Goal: Task Accomplishment & Management: Use online tool/utility

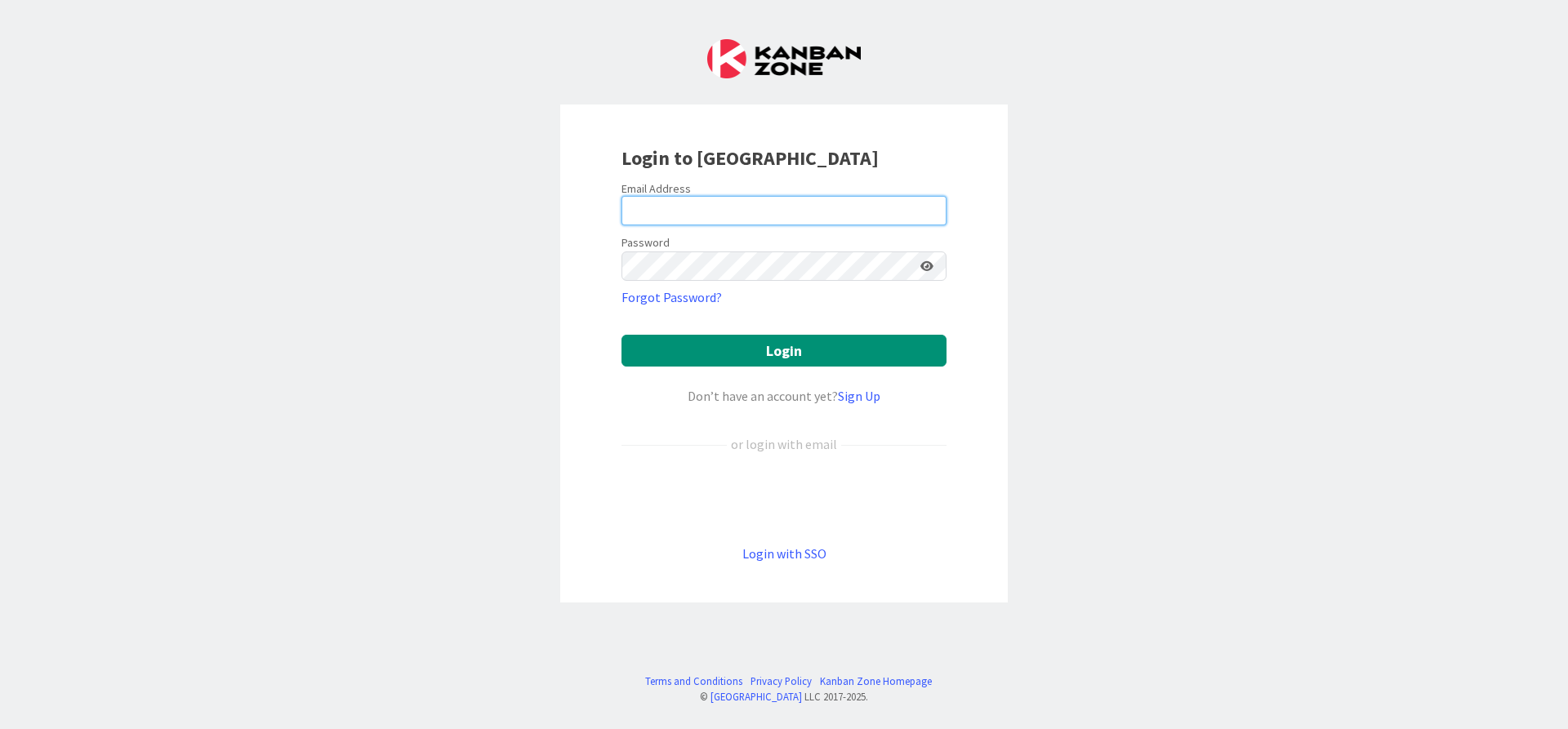
click at [756, 210] on input "email" at bounding box center [784, 211] width 325 height 30
type input "[PERSON_NAME][EMAIL_ADDRESS][DOMAIN_NAME]"
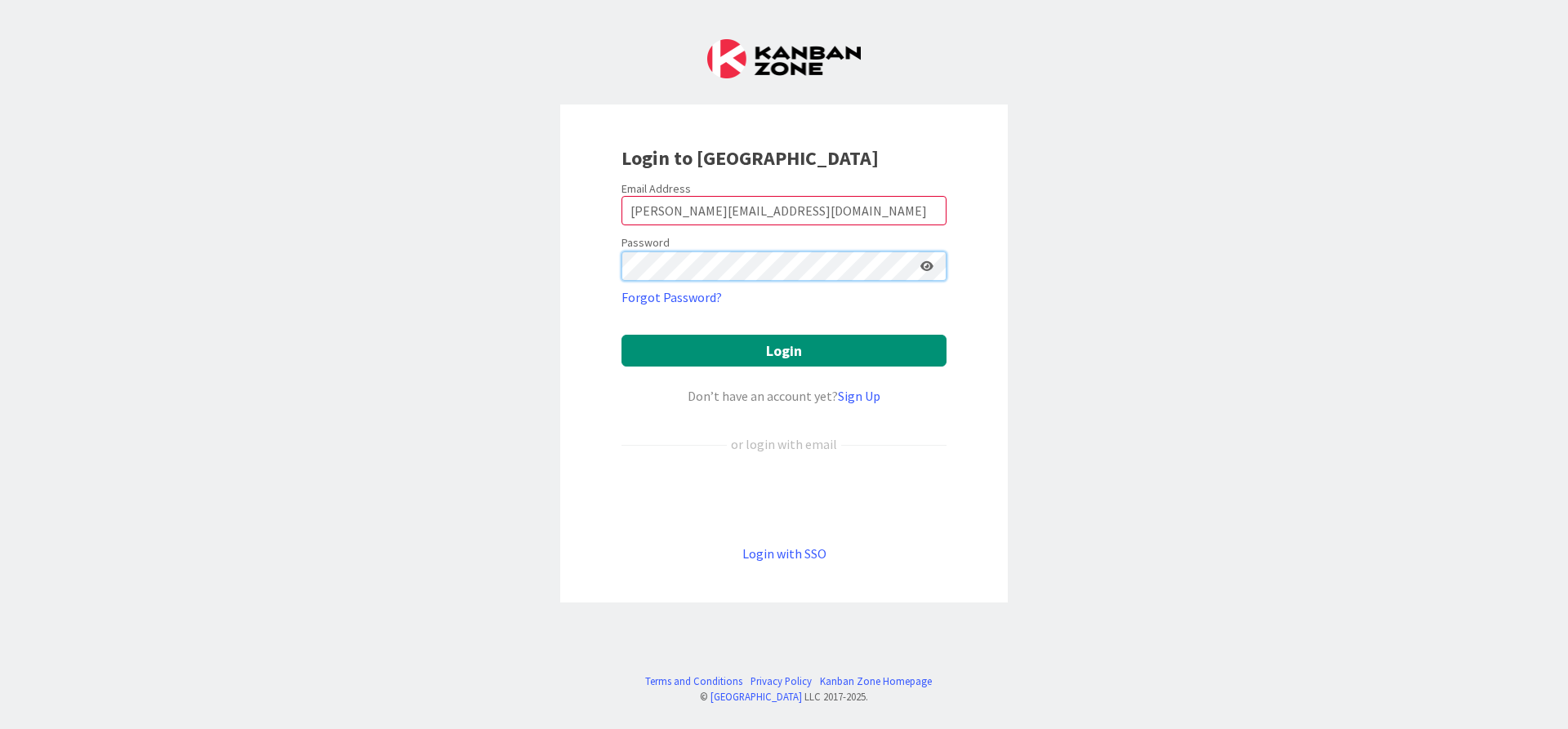
click at [622, 335] on button "Login" at bounding box center [784, 351] width 325 height 32
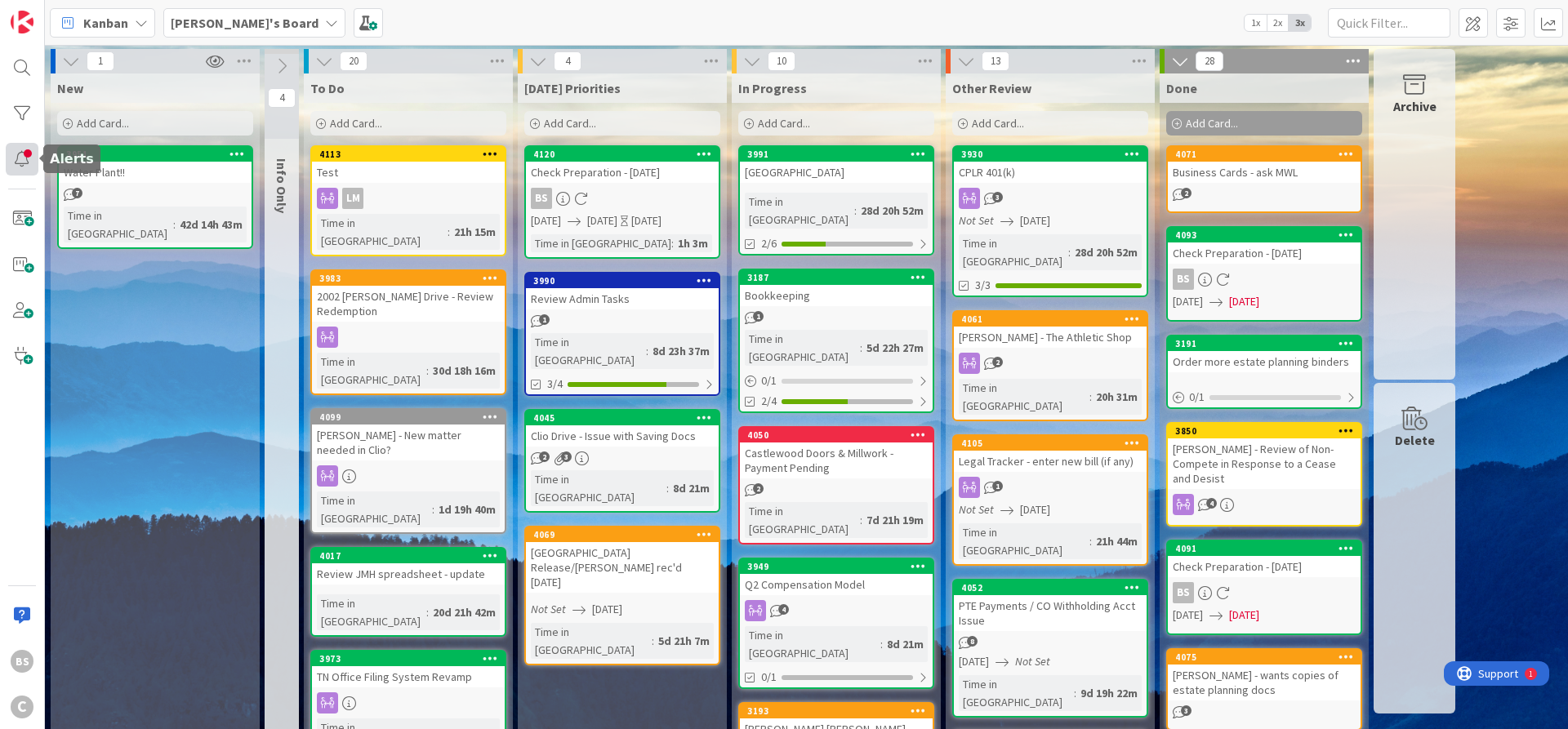
click at [31, 160] on div at bounding box center [22, 159] width 33 height 33
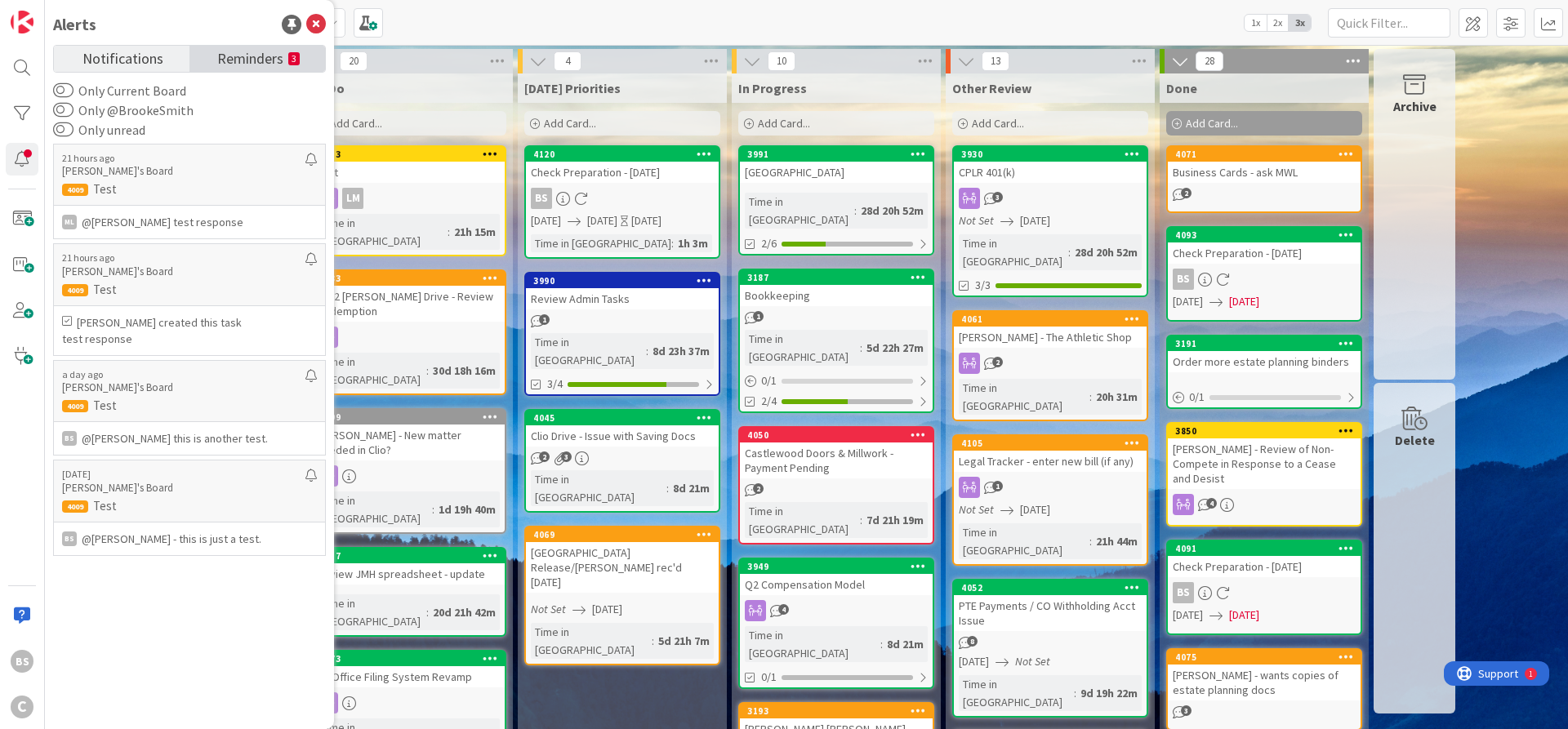
click at [239, 66] on span "Reminders" at bounding box center [249, 56] width 66 height 23
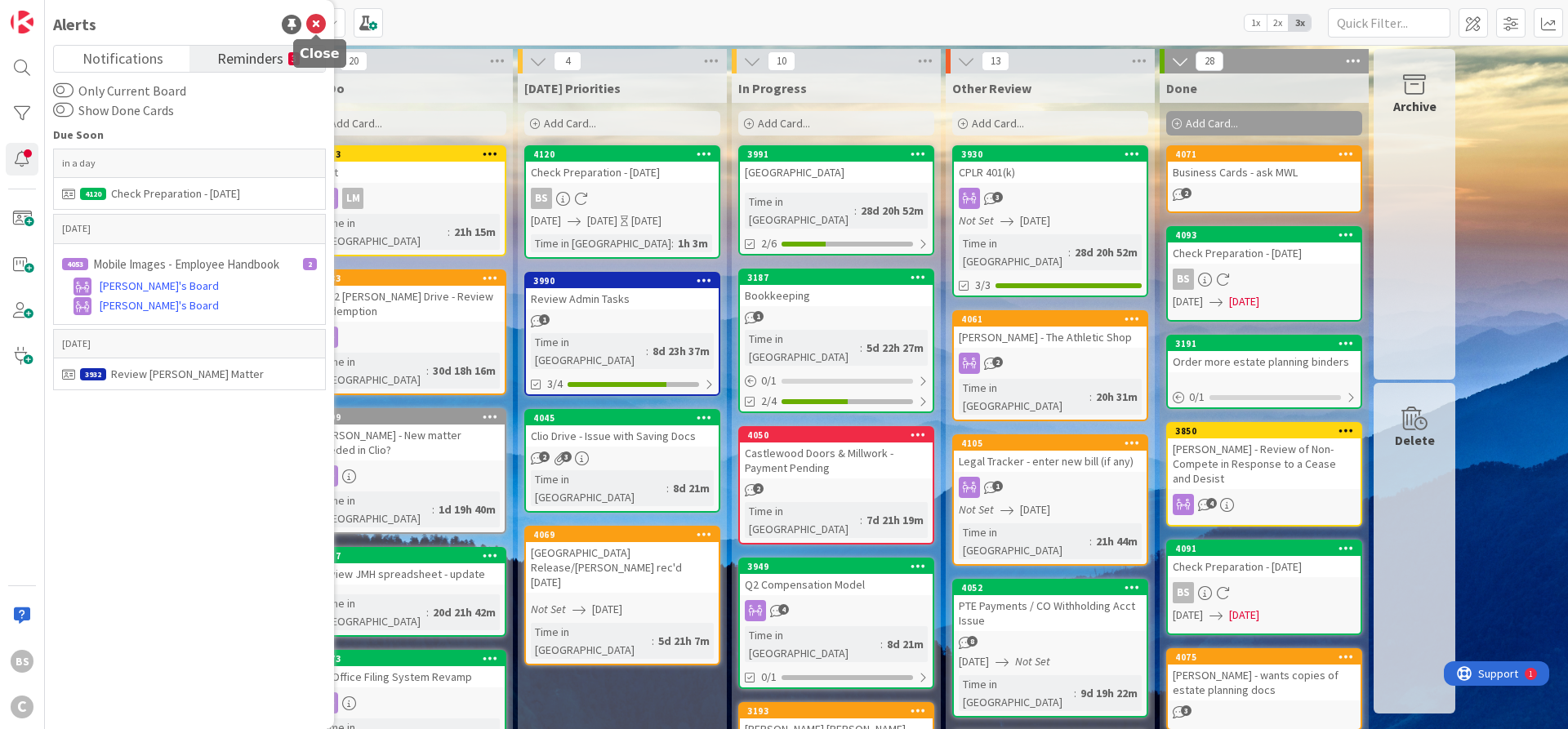
click at [317, 24] on icon at bounding box center [316, 25] width 20 height 20
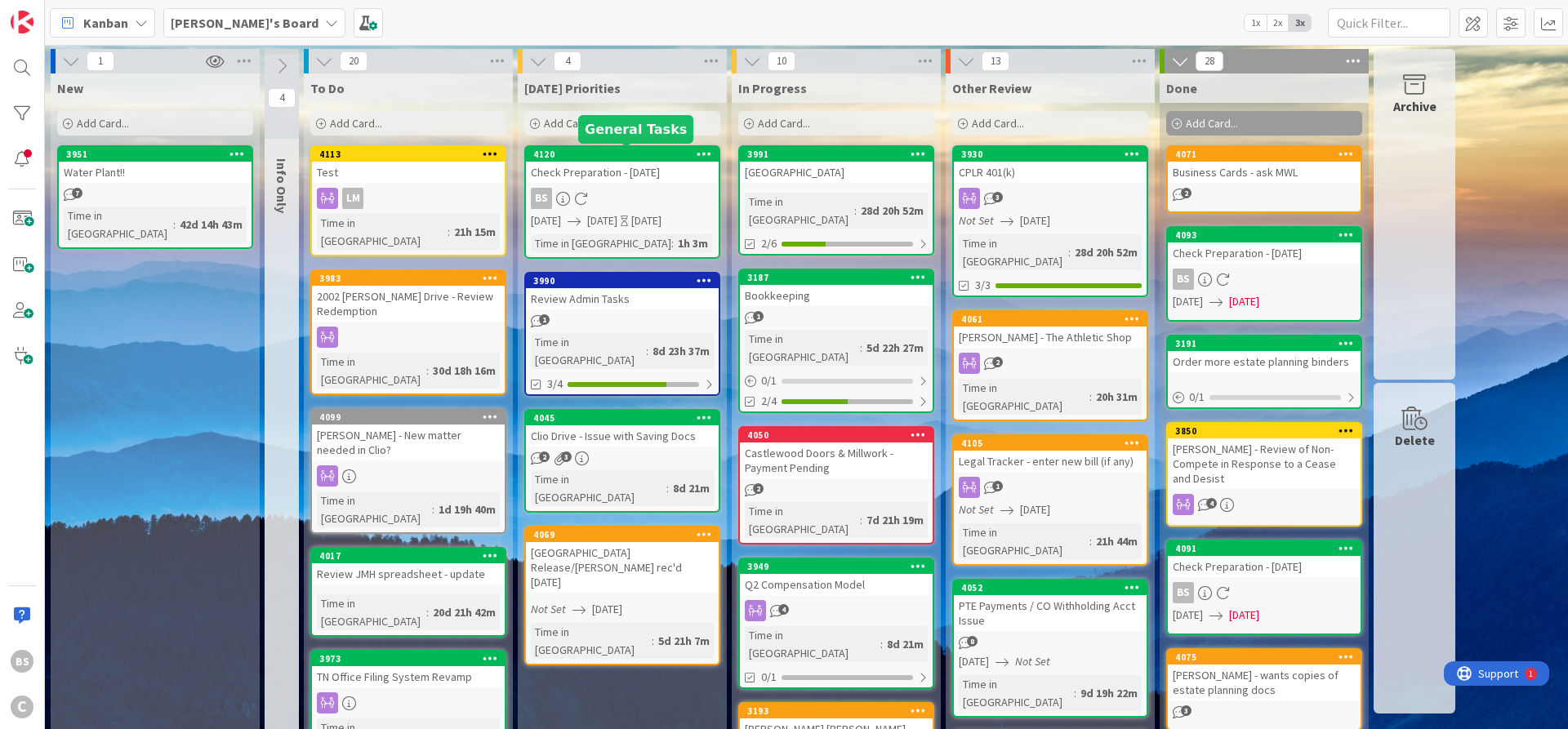
click at [575, 151] on div "4120" at bounding box center [626, 155] width 185 height 12
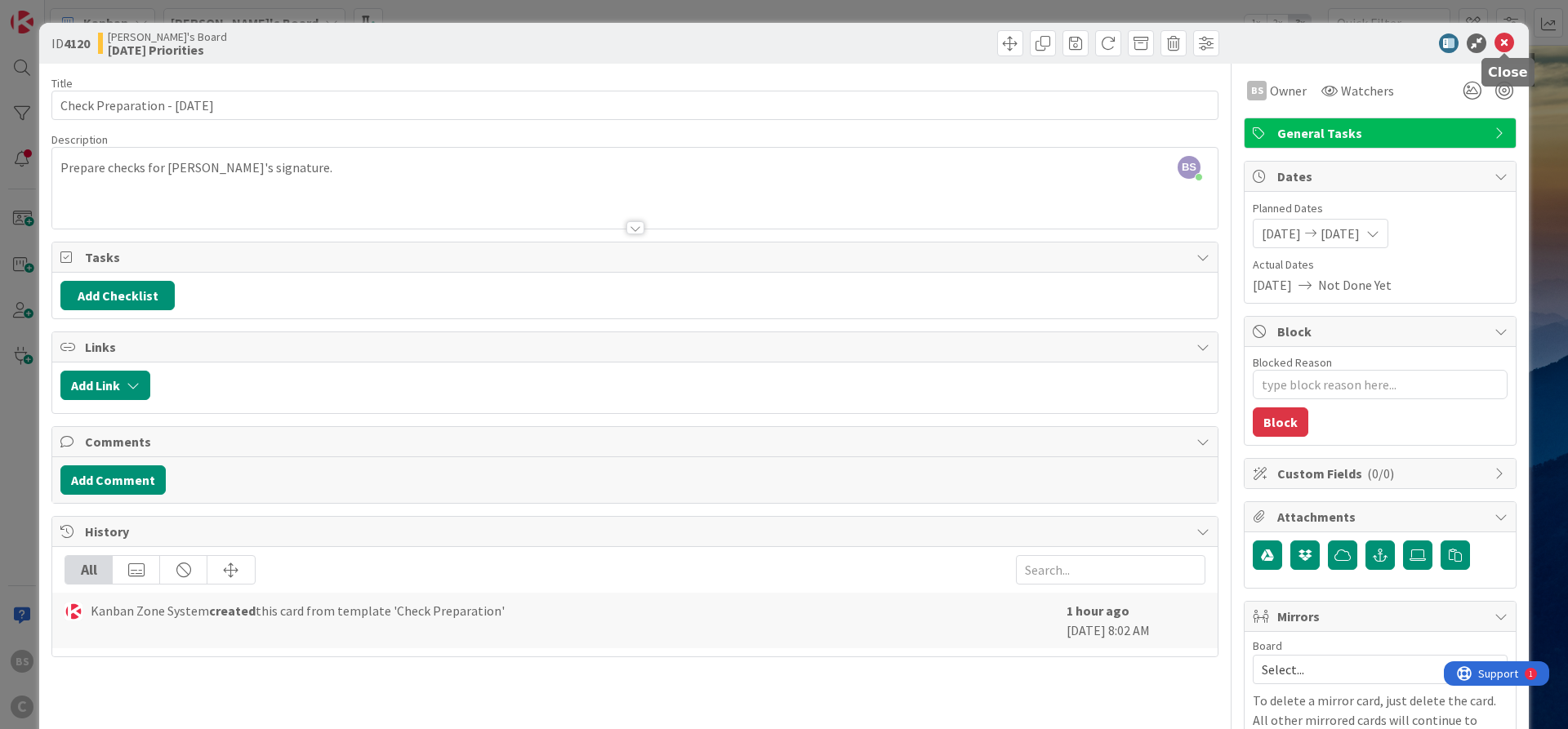
click at [1505, 46] on icon at bounding box center [1504, 43] width 20 height 20
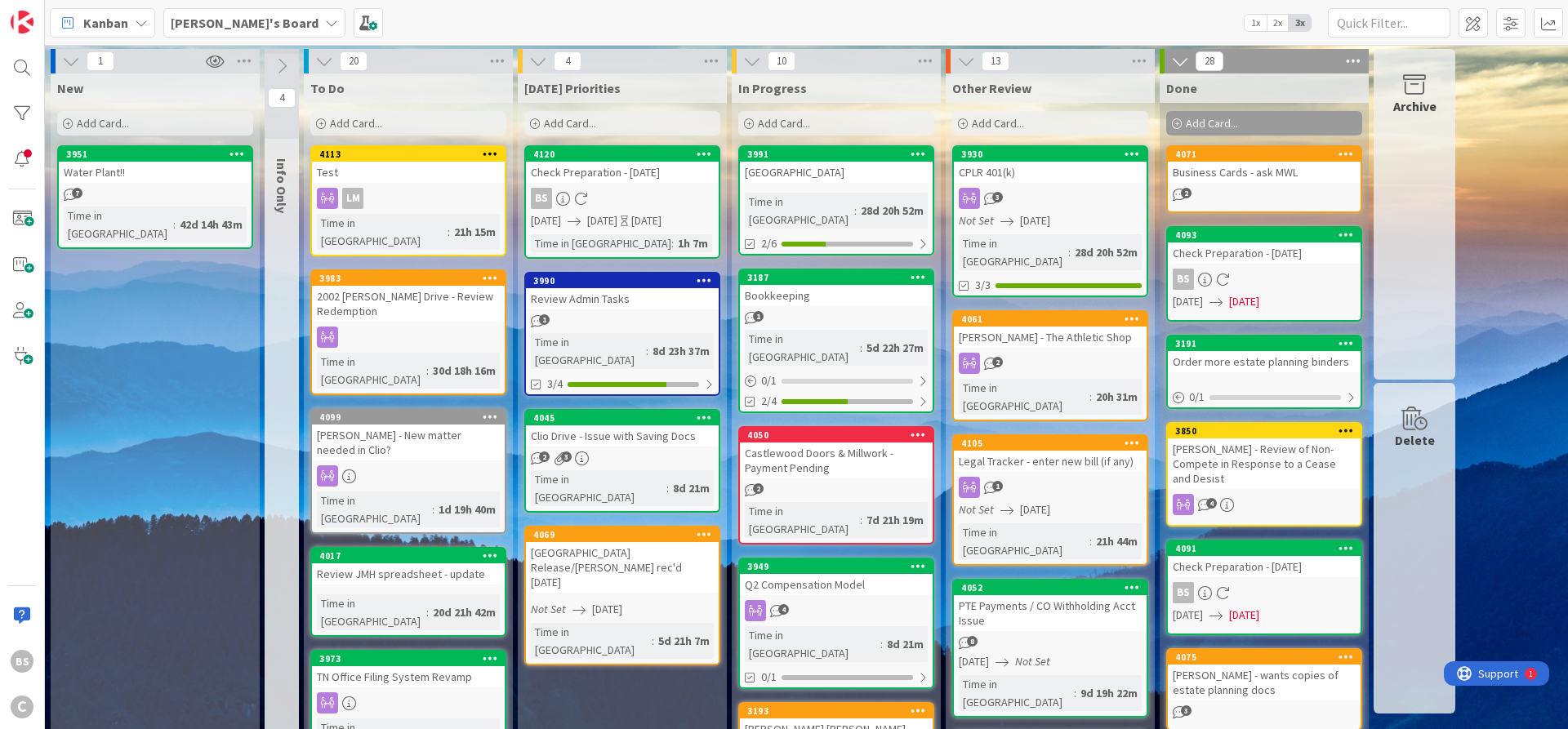
click at [322, 126] on icon at bounding box center [321, 124] width 10 height 10
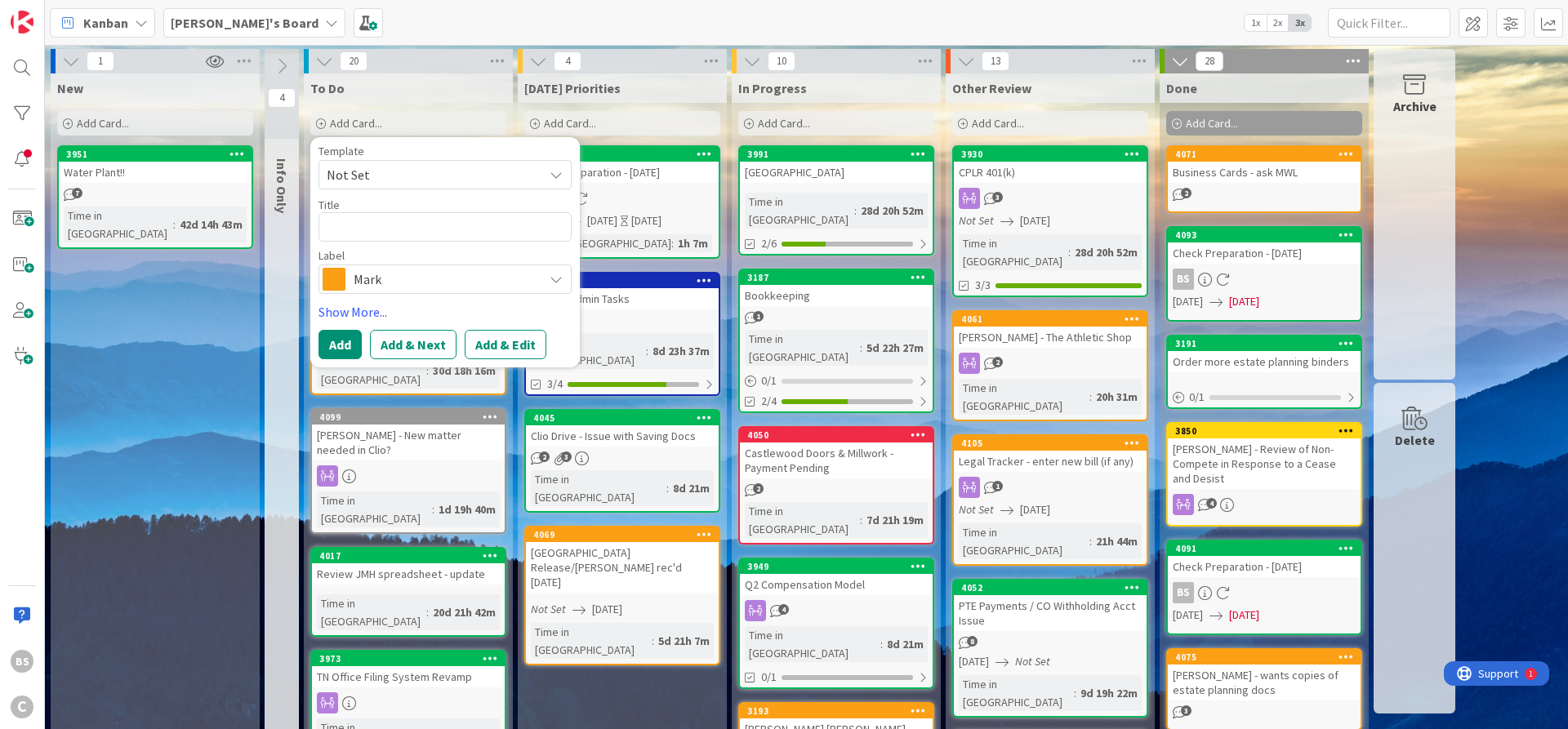
type textarea "x"
type textarea "J"
type textarea "x"
type textarea "Ju"
type textarea "x"
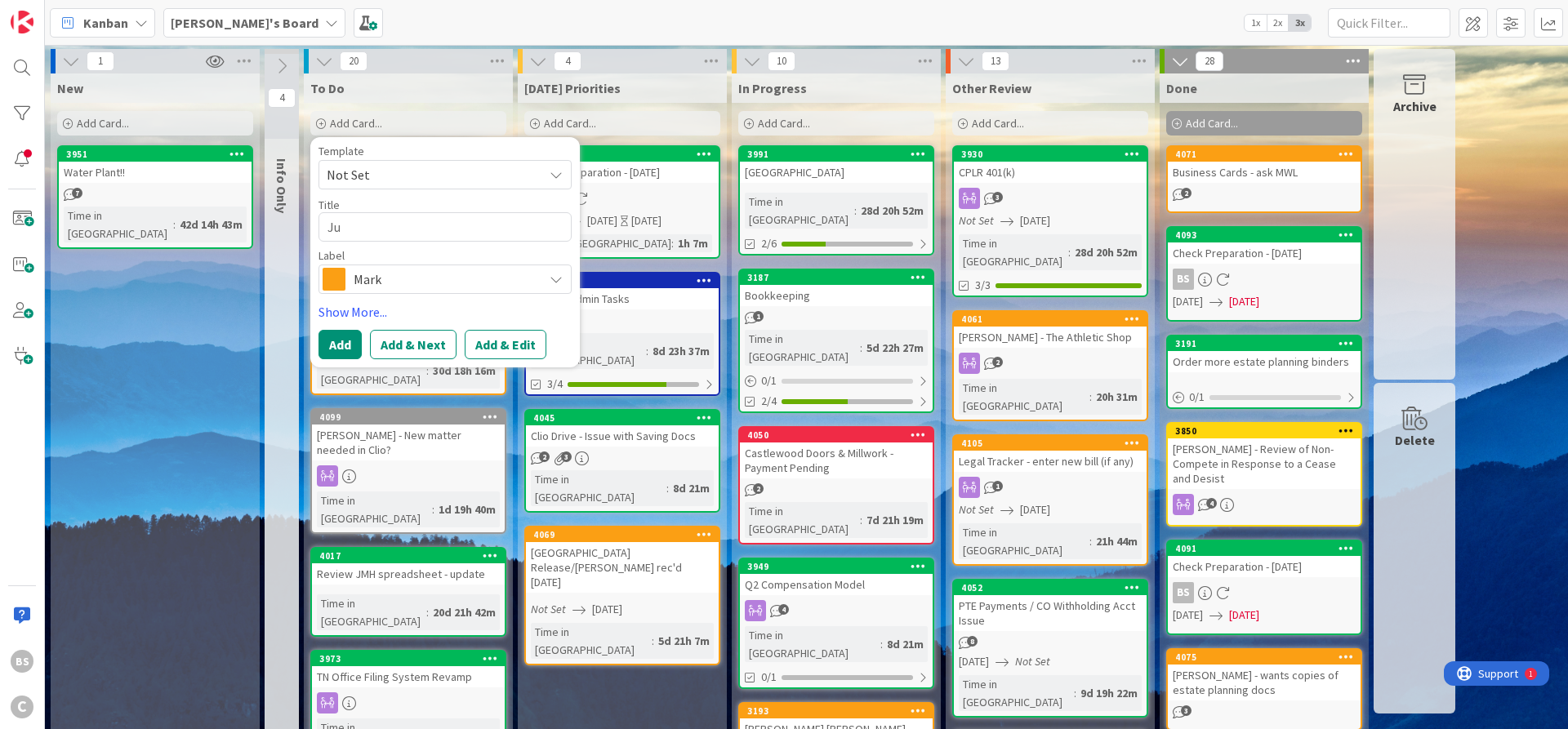
type textarea "[DATE]"
type textarea "x"
type textarea "July"
type textarea "x"
type textarea "July"
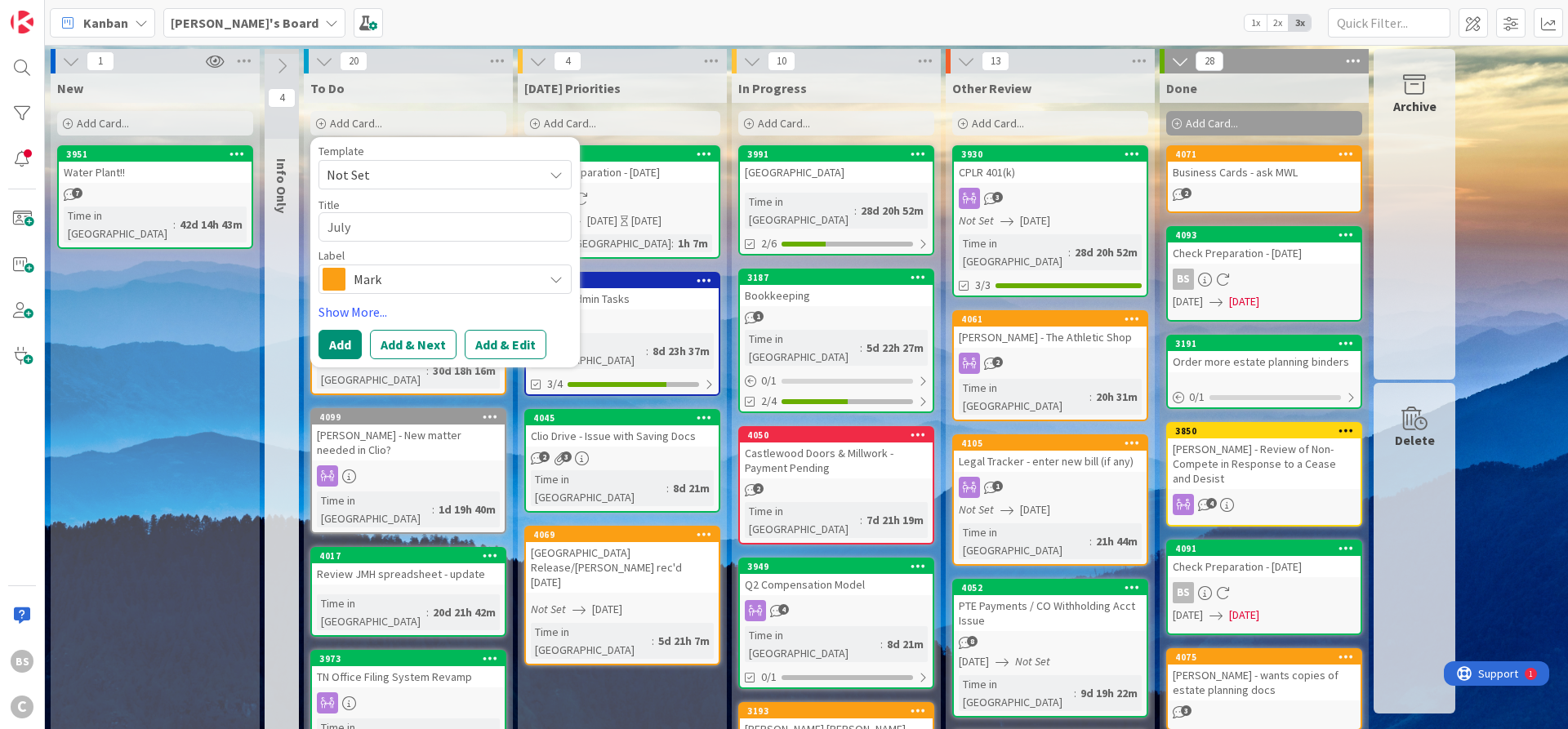
type textarea "x"
type textarea "July -"
type textarea "x"
type textarea "July -"
type textarea "x"
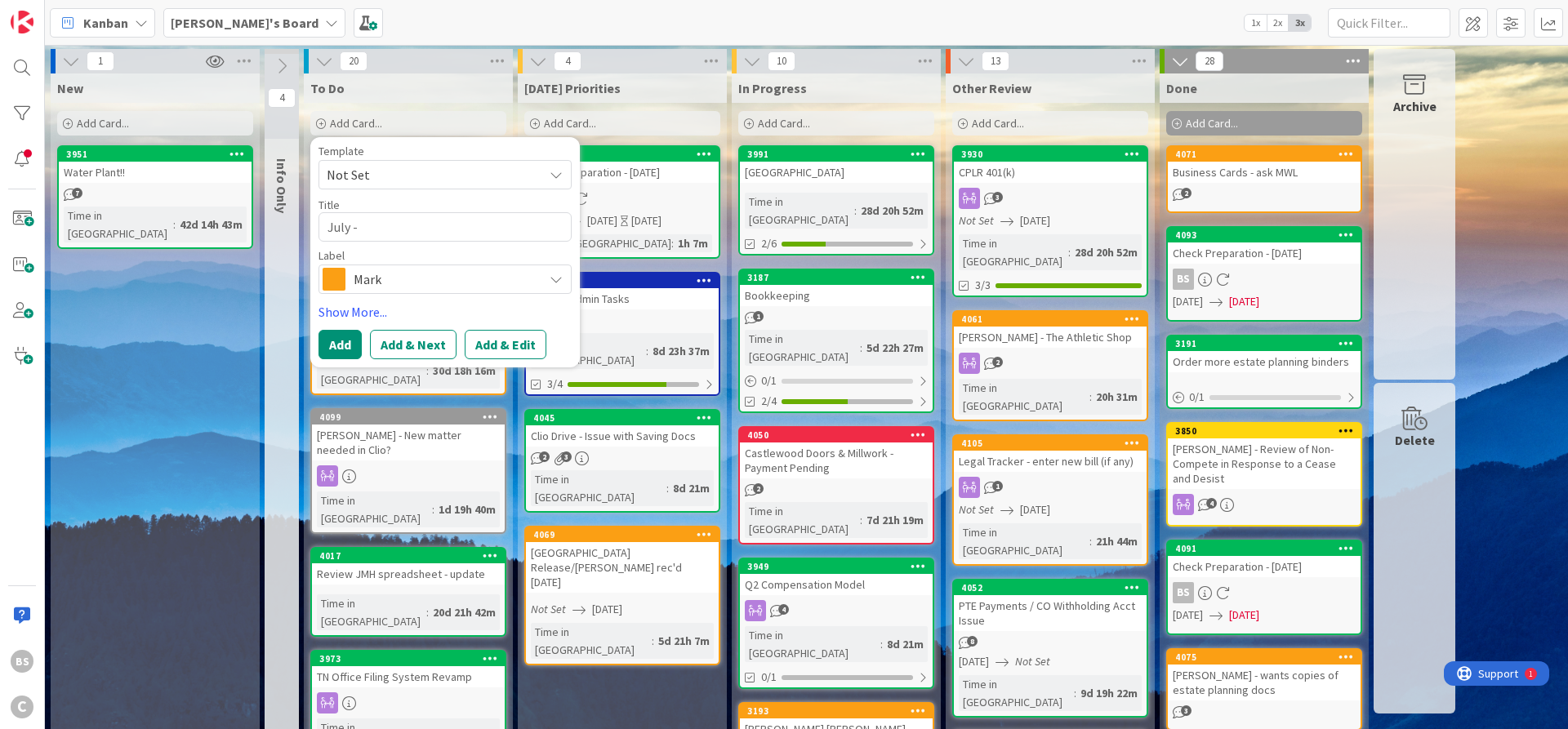
type textarea "July - G"
type textarea "x"
type textarea "July - GK"
type textarea "x"
type textarea "July - GKH"
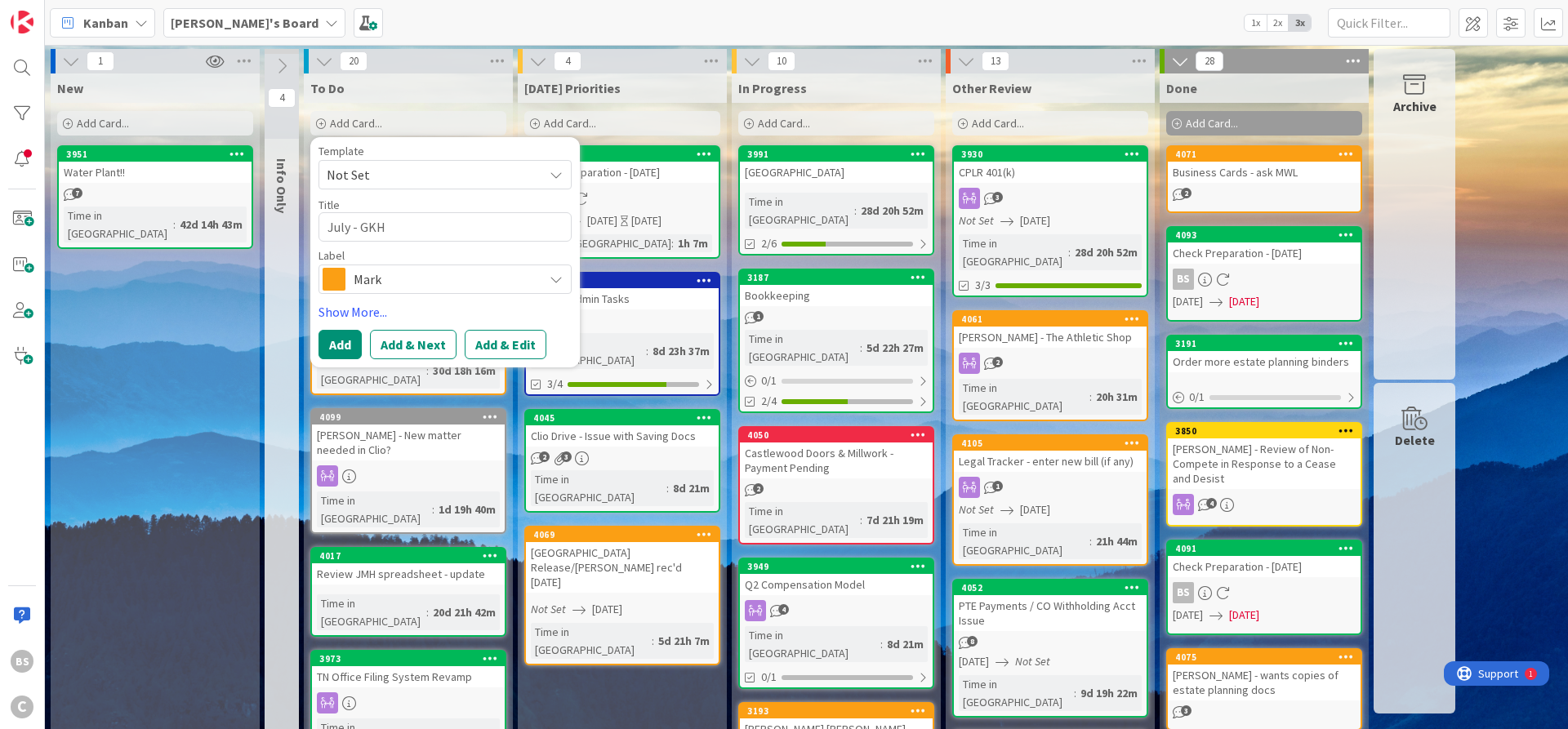
type textarea "x"
type textarea "July - GKH"
type textarea "x"
type textarea "July - GKH E"
type textarea "x"
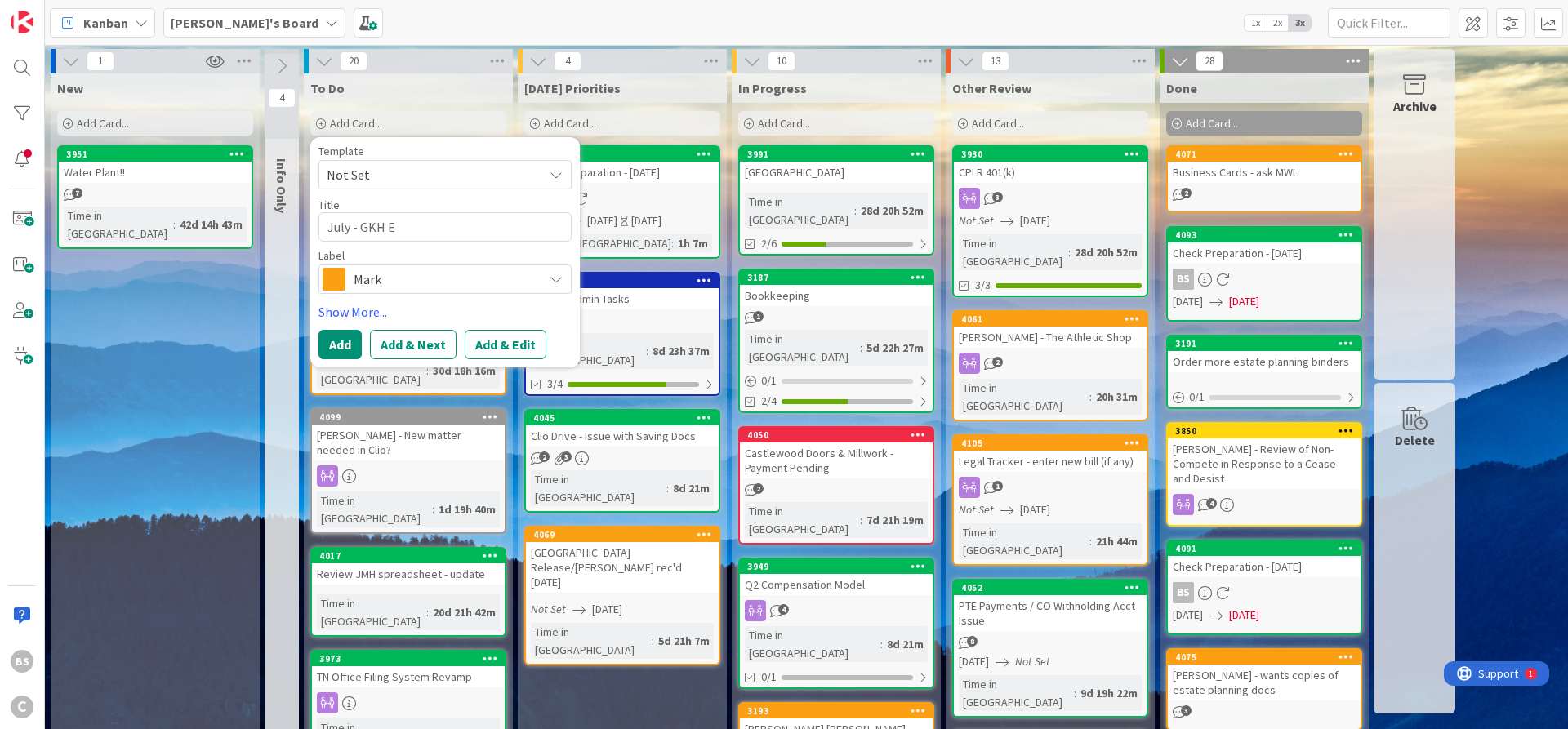
type textarea "July - GKH Ea"
type textarea "x"
type textarea "July - GKH Eas"
type textarea "x"
type textarea "July - [GEOGRAPHIC_DATA]"
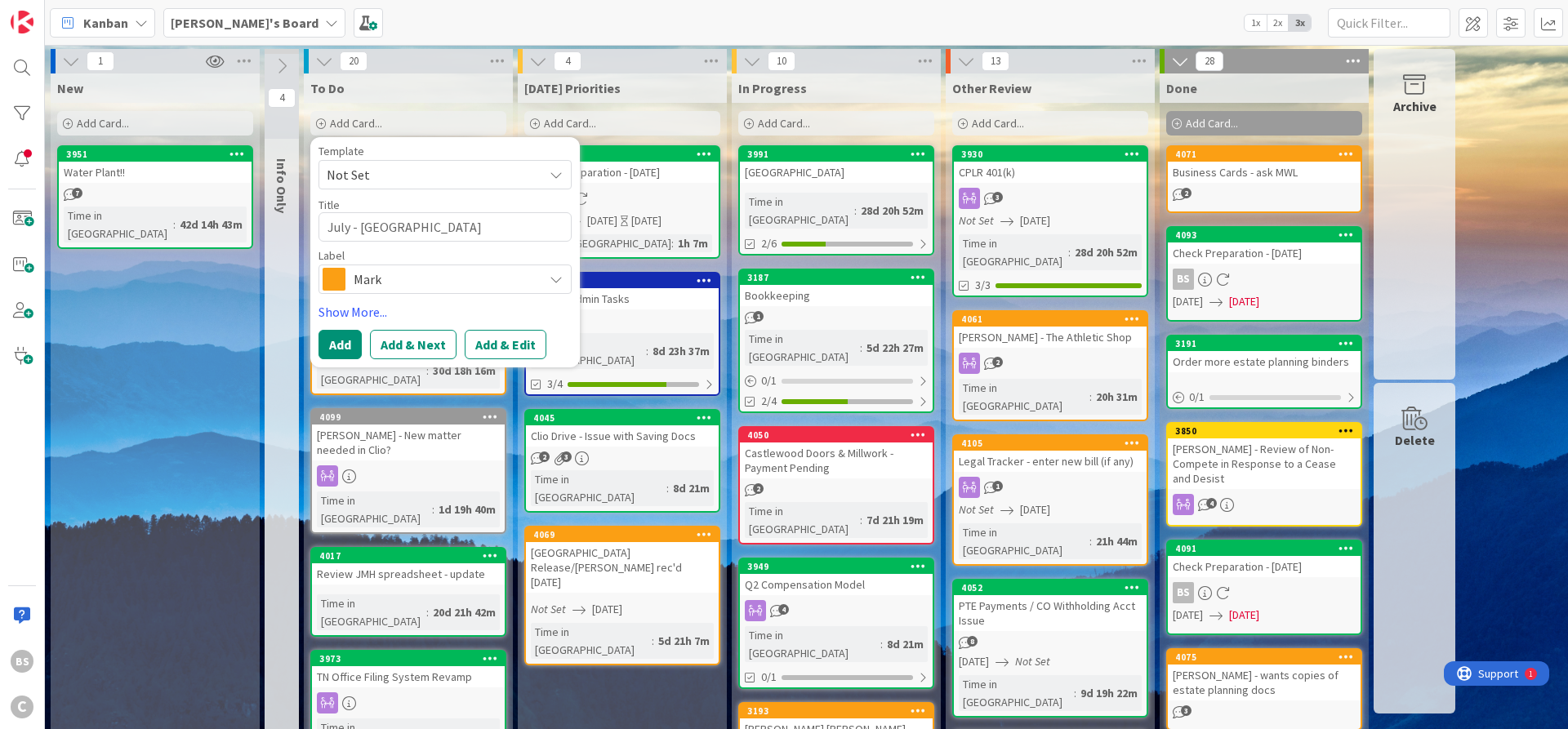
type textarea "x"
type textarea "July - [GEOGRAPHIC_DATA]"
type textarea "x"
type textarea "July - GKH East R"
type textarea "x"
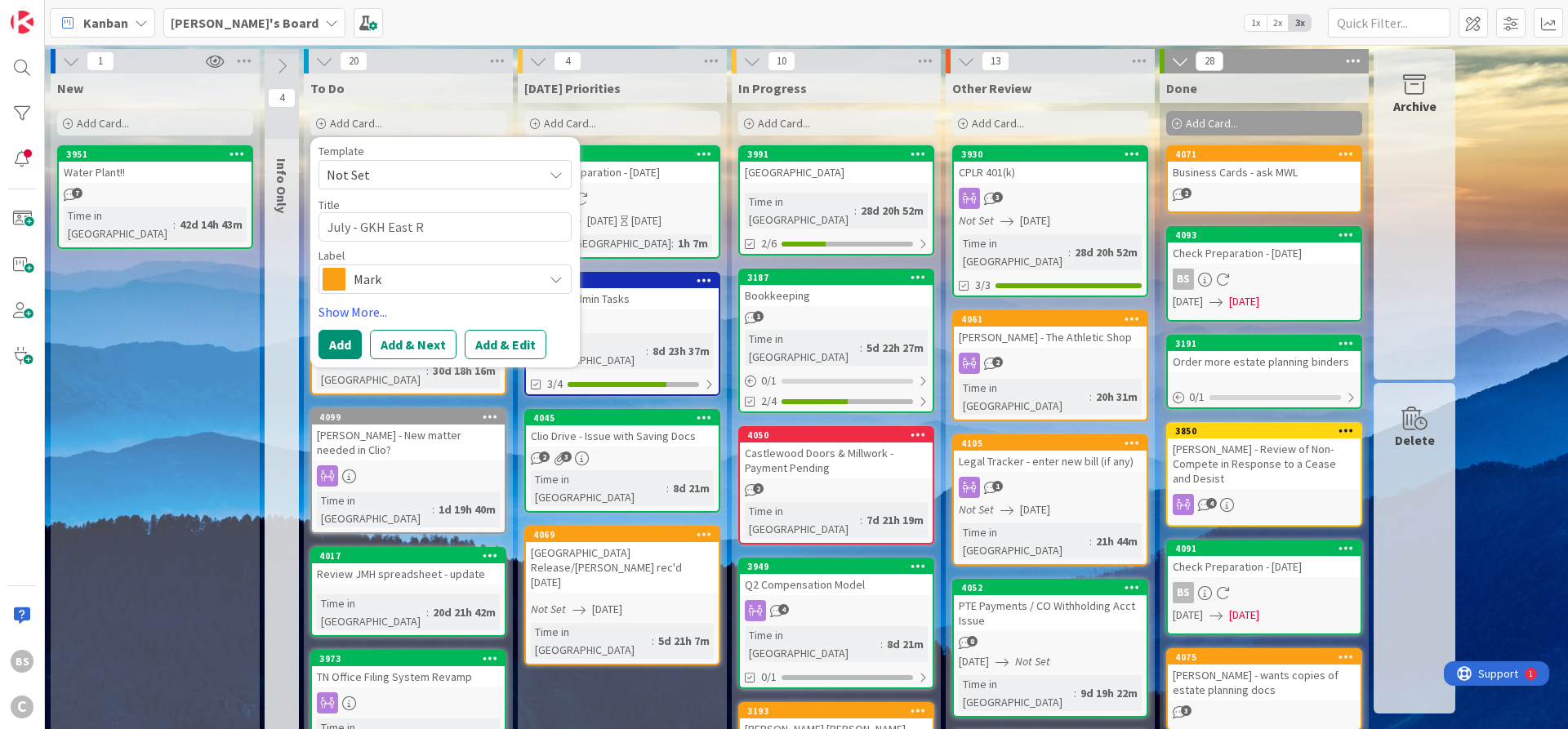
type textarea "July - GKH [GEOGRAPHIC_DATA]"
type textarea "x"
type textarea "July - GKH East Rid"
type textarea "x"
type textarea "July - GKH East Ridg"
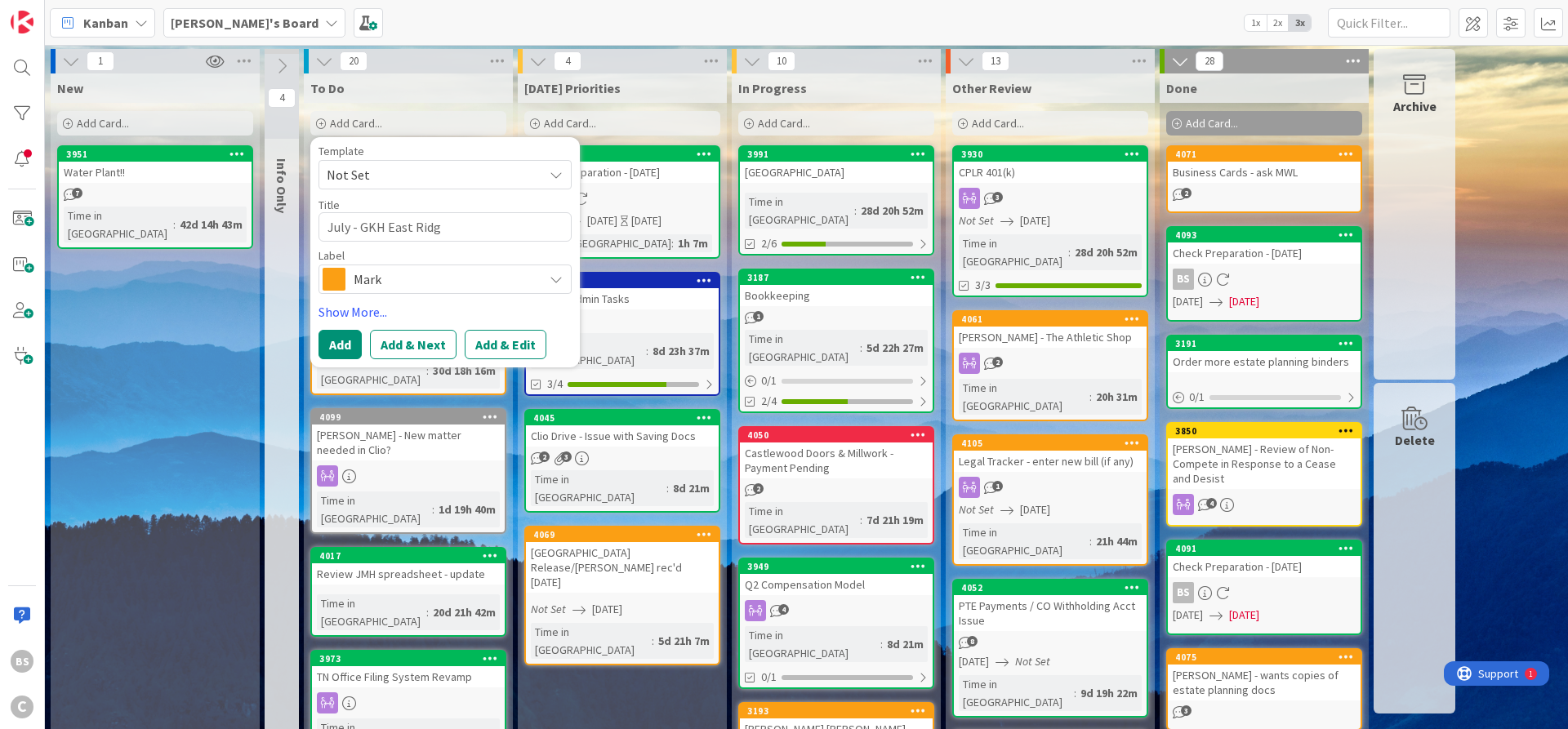
type textarea "x"
type textarea "July - GKH [GEOGRAPHIC_DATA]"
type textarea "x"
type textarea "July - GKH [GEOGRAPHIC_DATA]"
type textarea "x"
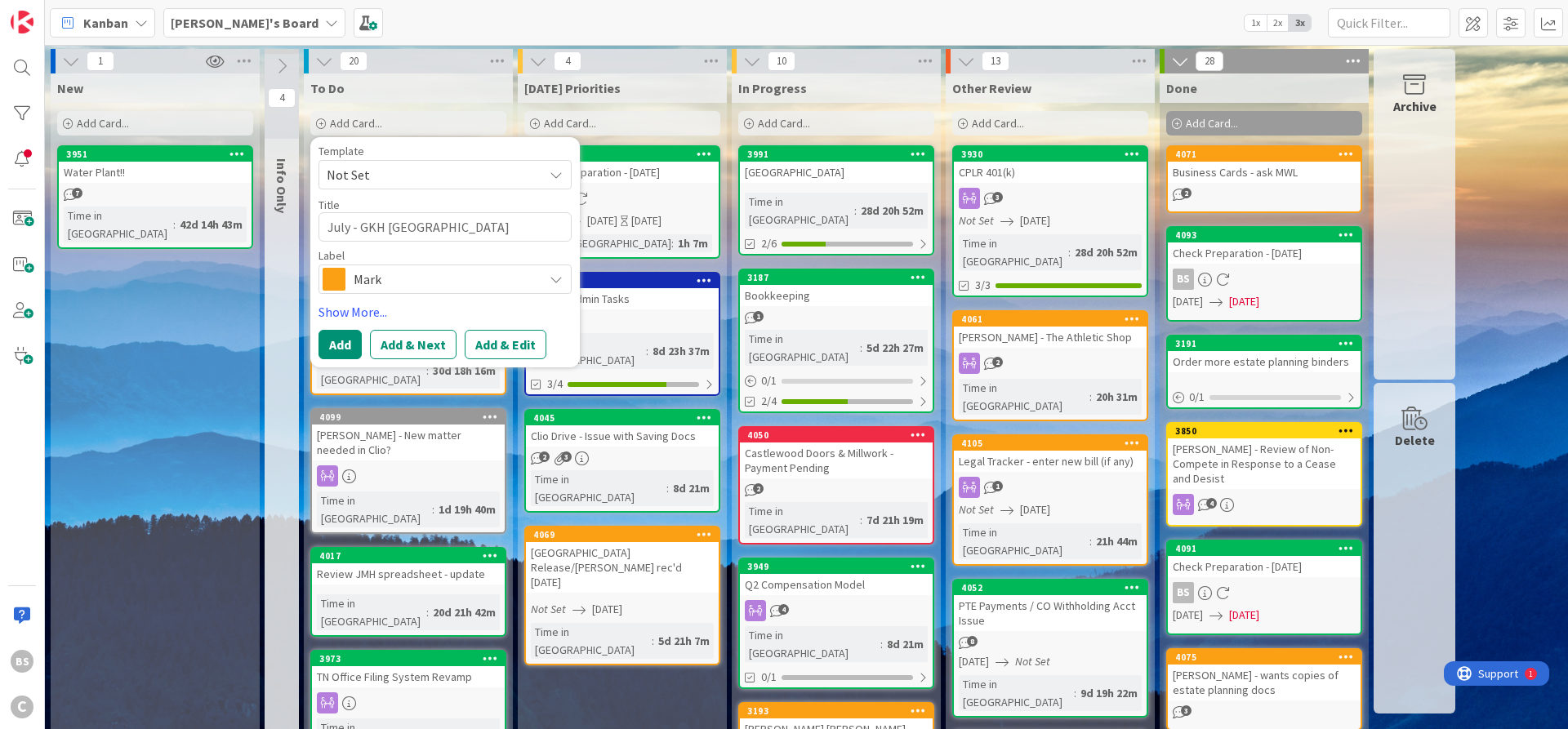
type textarea "July - GKH [GEOGRAPHIC_DATA] B"
type textarea "x"
type textarea "July - GKH [GEOGRAPHIC_DATA] Bi"
type textarea "x"
type textarea "July - GKH [GEOGRAPHIC_DATA]"
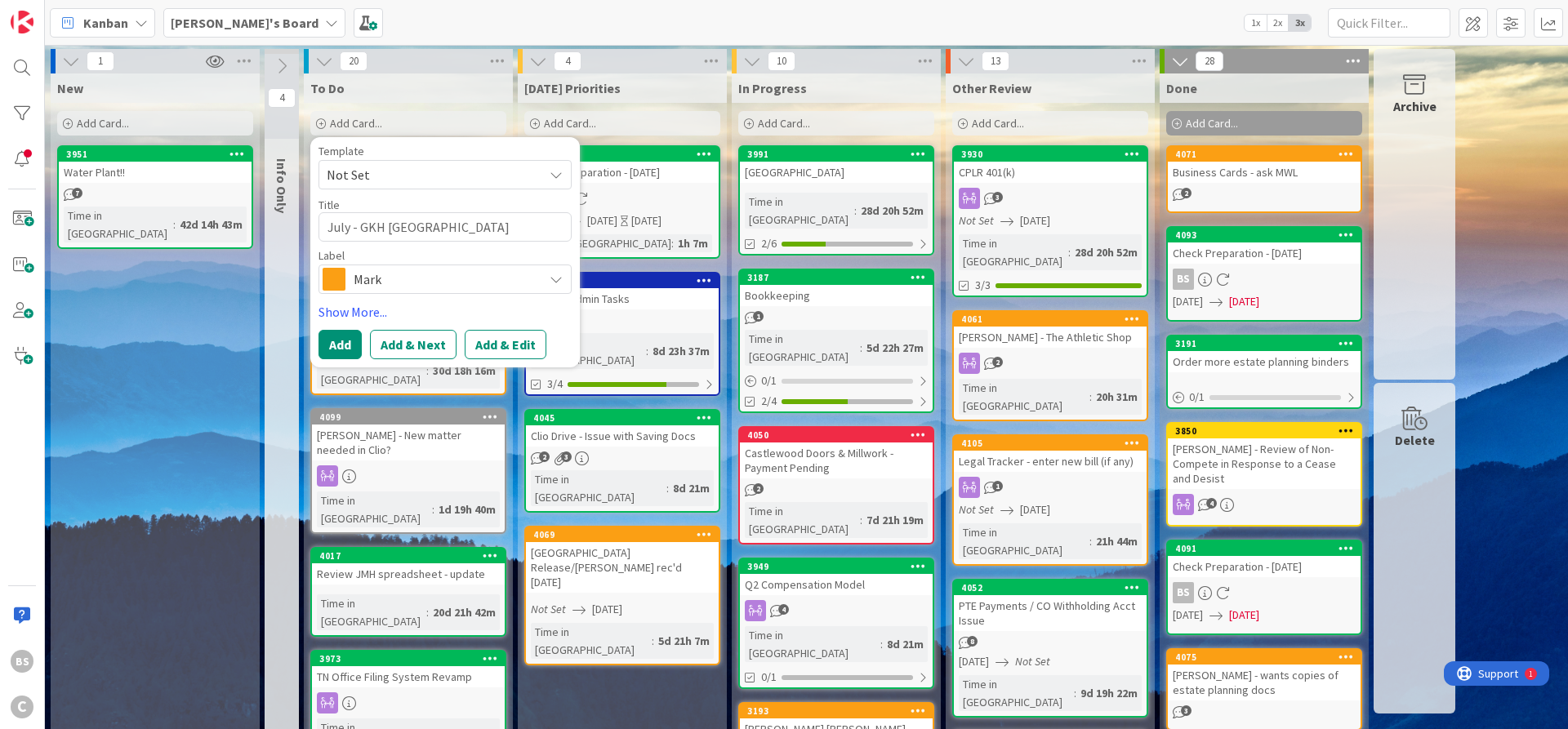
type textarea "x"
type textarea "July - GKH East [PERSON_NAME]"
click at [512, 340] on button "Add & Edit" at bounding box center [506, 345] width 82 height 30
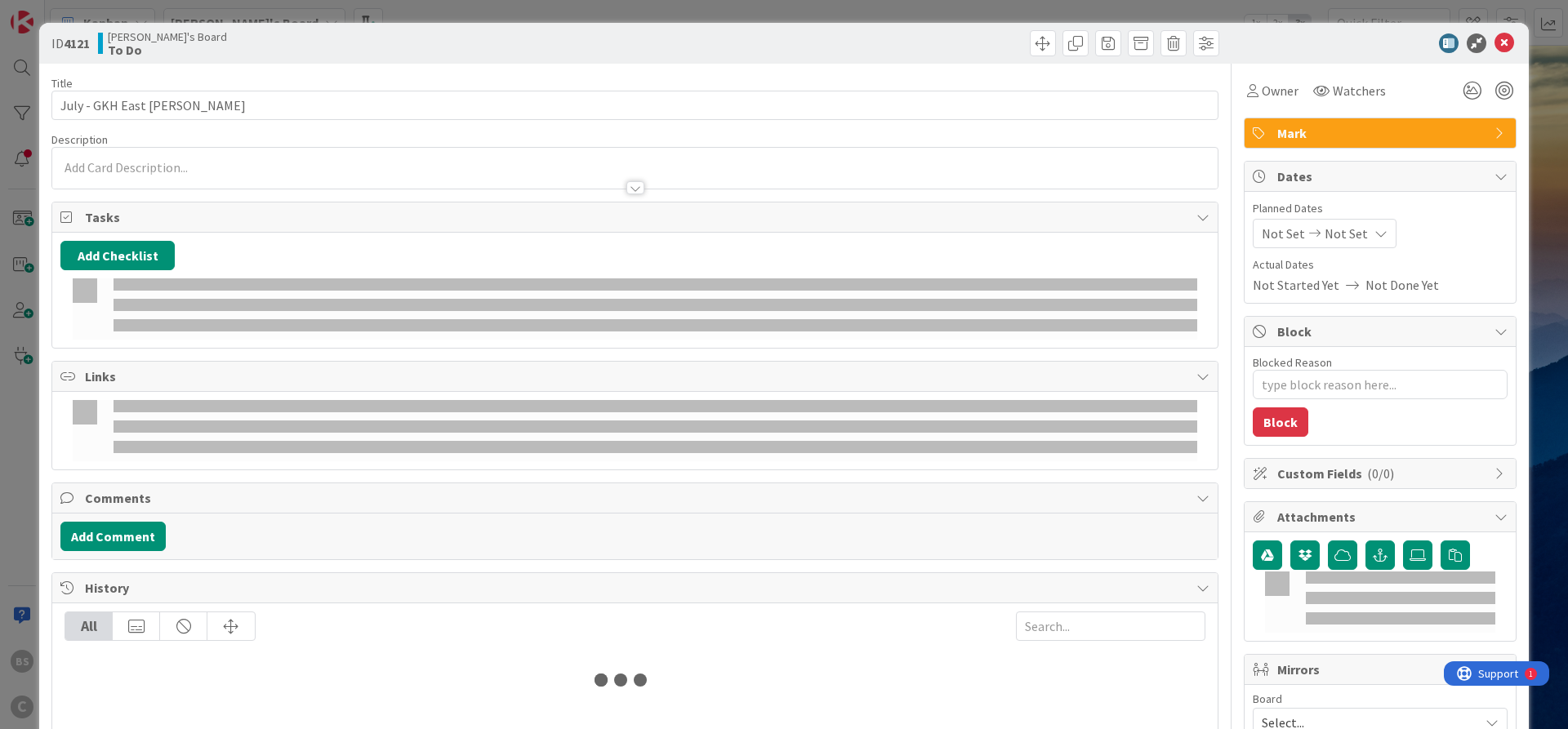
type textarea "x"
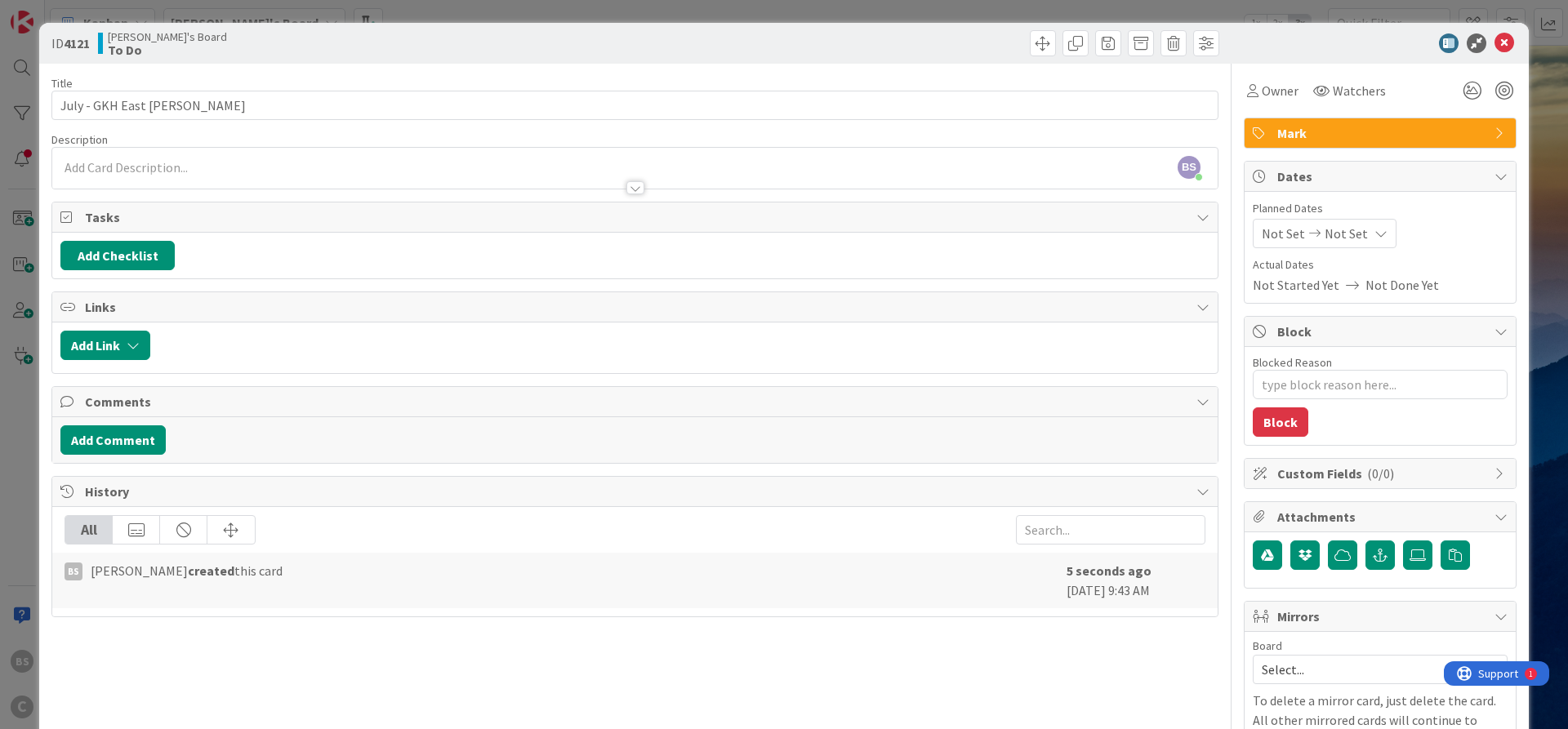
click at [1307, 273] on span "Actual Dates" at bounding box center [1380, 264] width 255 height 17
click at [1376, 232] on icon at bounding box center [1381, 232] width 13 height 13
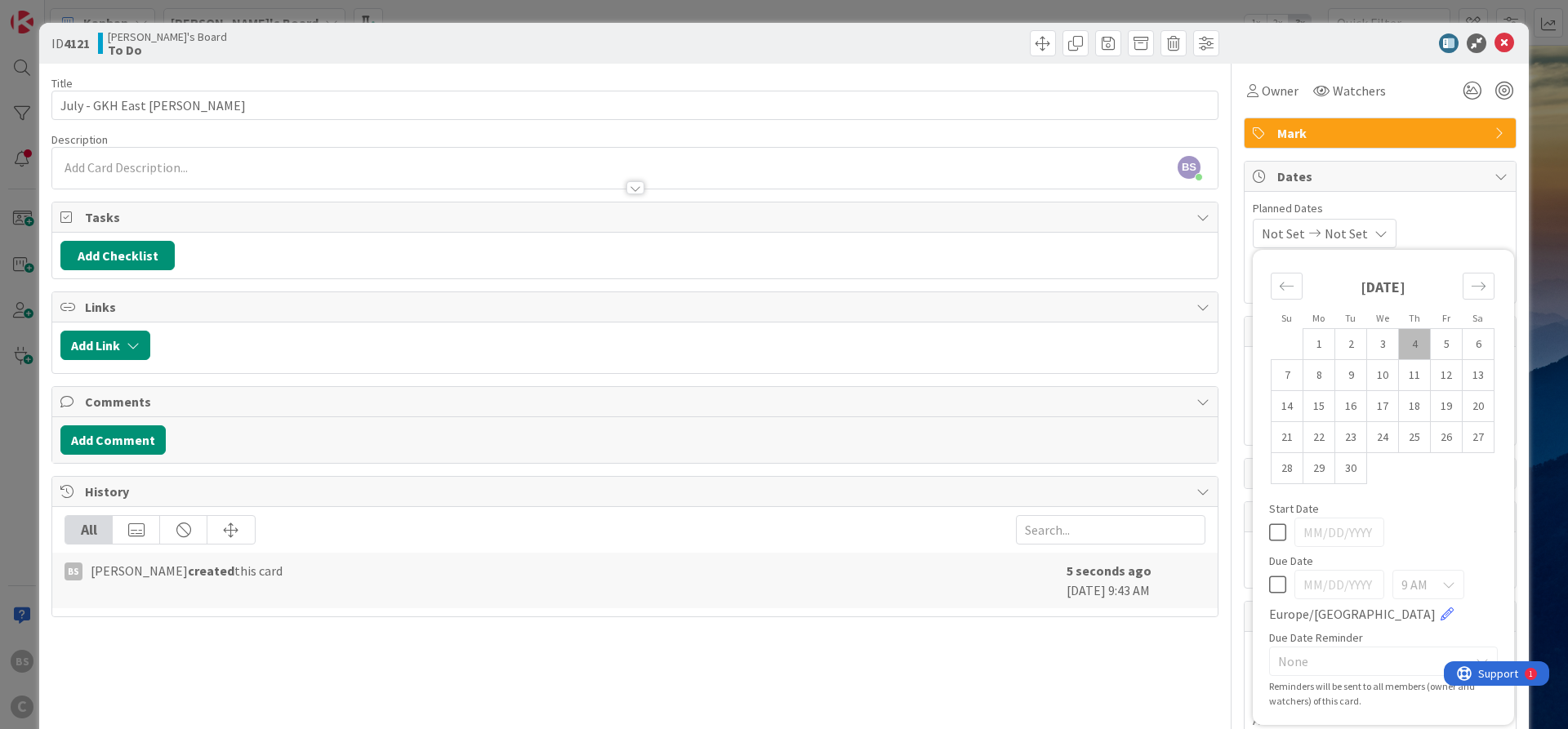
click at [1276, 590] on icon at bounding box center [1277, 584] width 17 height 20
type input "[DATE]"
type textarea "x"
click at [1436, 343] on td "5" at bounding box center [1447, 344] width 32 height 31
type input "[DATE]"
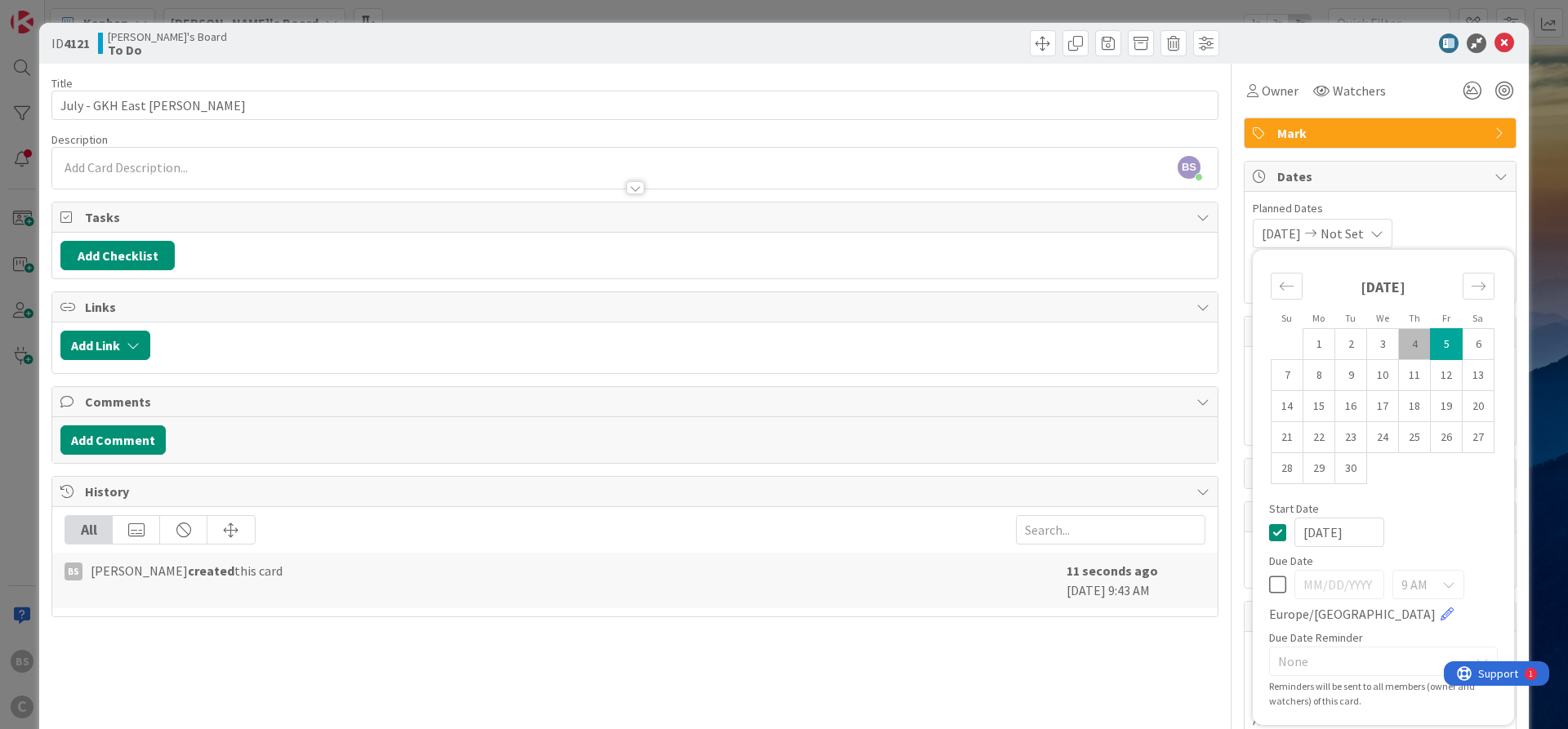
type textarea "x"
click at [1279, 543] on div "[DATE]" at bounding box center [1384, 532] width 229 height 30
click at [1273, 534] on icon at bounding box center [1277, 532] width 17 height 20
type textarea "x"
click at [1276, 584] on icon at bounding box center [1277, 584] width 17 height 20
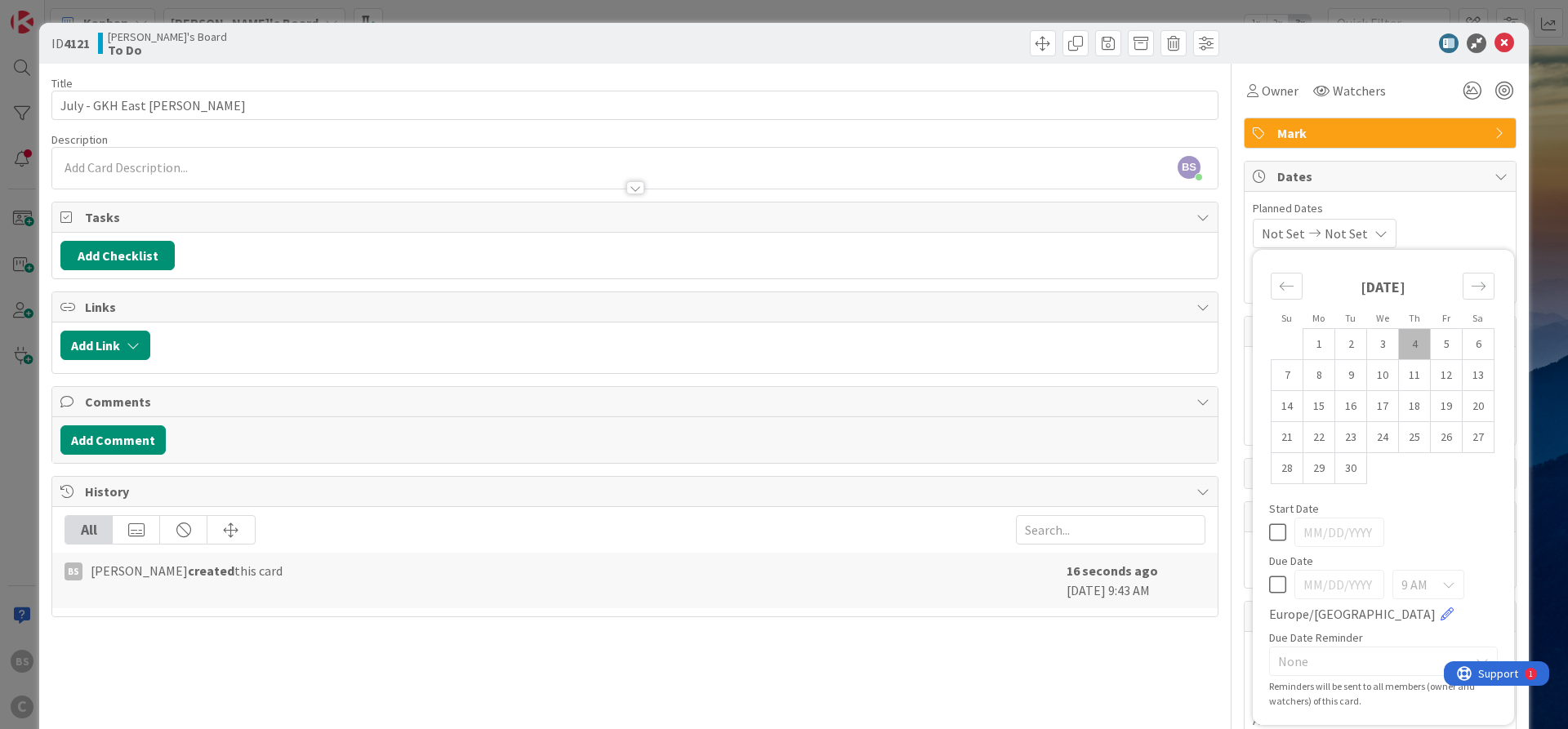
type input "[DATE]"
type textarea "x"
click at [1450, 344] on td "5" at bounding box center [1447, 344] width 32 height 31
type input "[DATE]"
click at [1452, 583] on icon at bounding box center [1448, 584] width 13 height 13
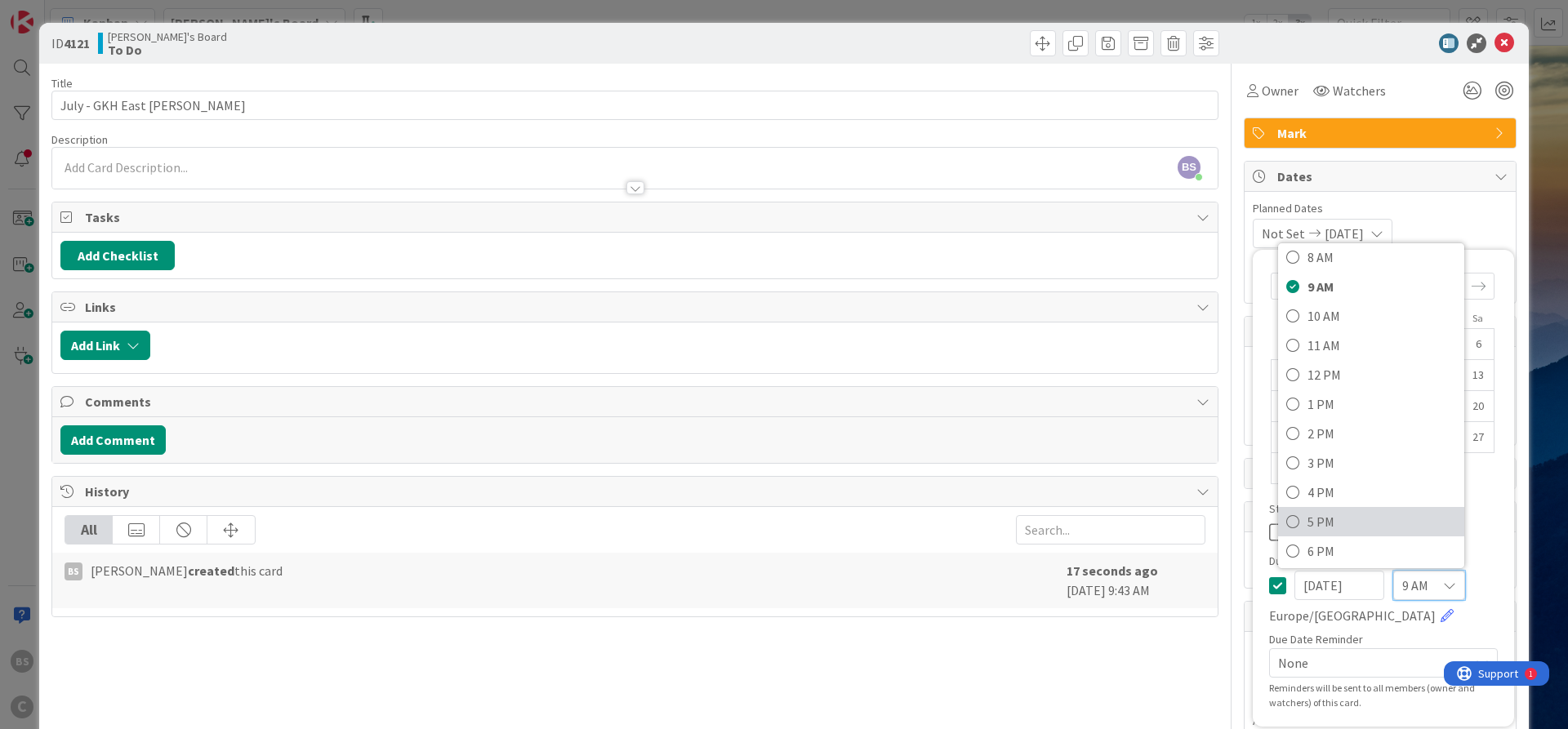
scroll to position [294, 0]
click at [1338, 326] on span "12 PM" at bounding box center [1382, 323] width 149 height 25
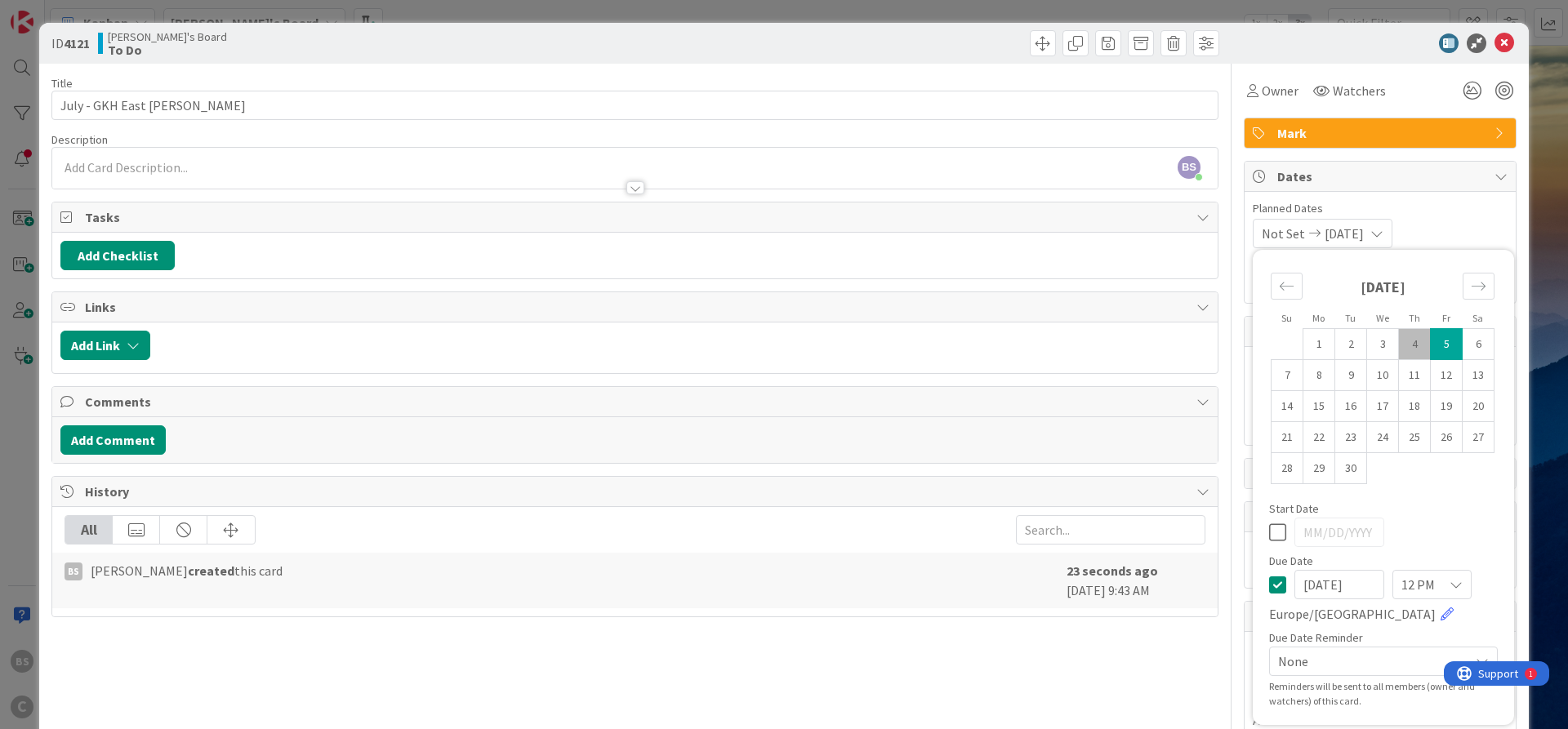
click at [1443, 210] on span "Planned Dates" at bounding box center [1380, 208] width 255 height 17
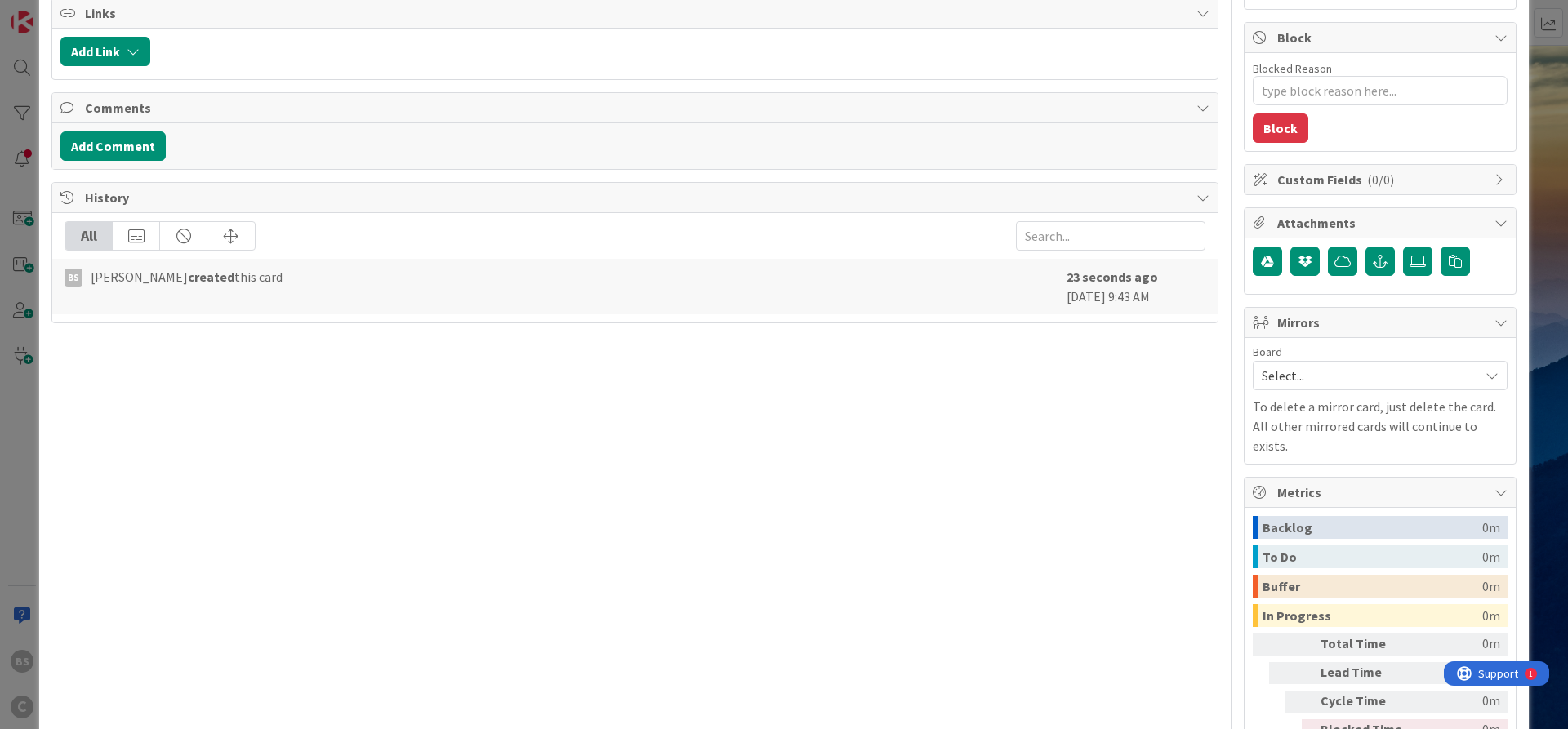
click at [1326, 380] on span "Select..." at bounding box center [1366, 375] width 209 height 23
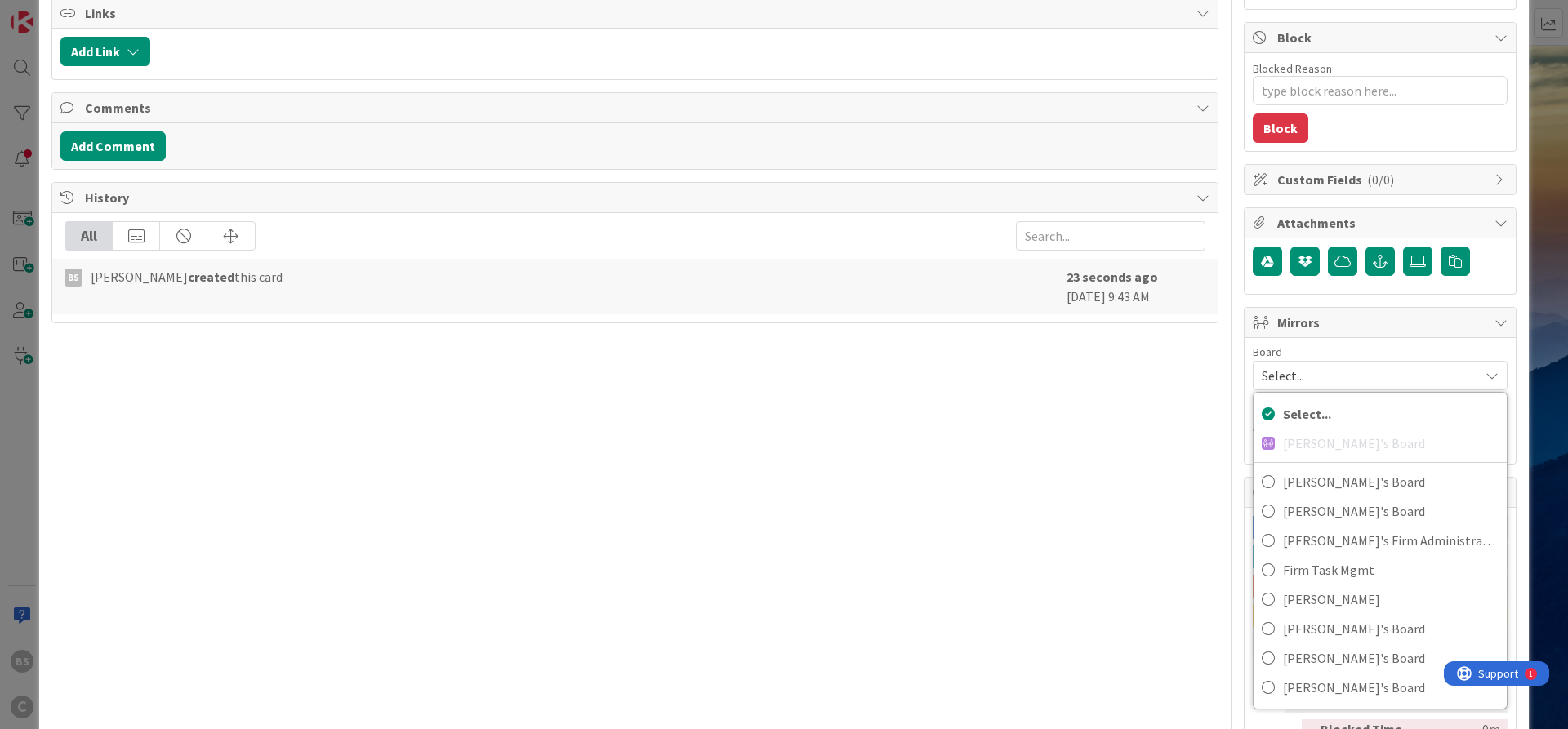
click at [1087, 422] on div "Title 26 / 128 July - GKH East [PERSON_NAME] Description BS [PERSON_NAME] just …" at bounding box center [635, 278] width 1167 height 1017
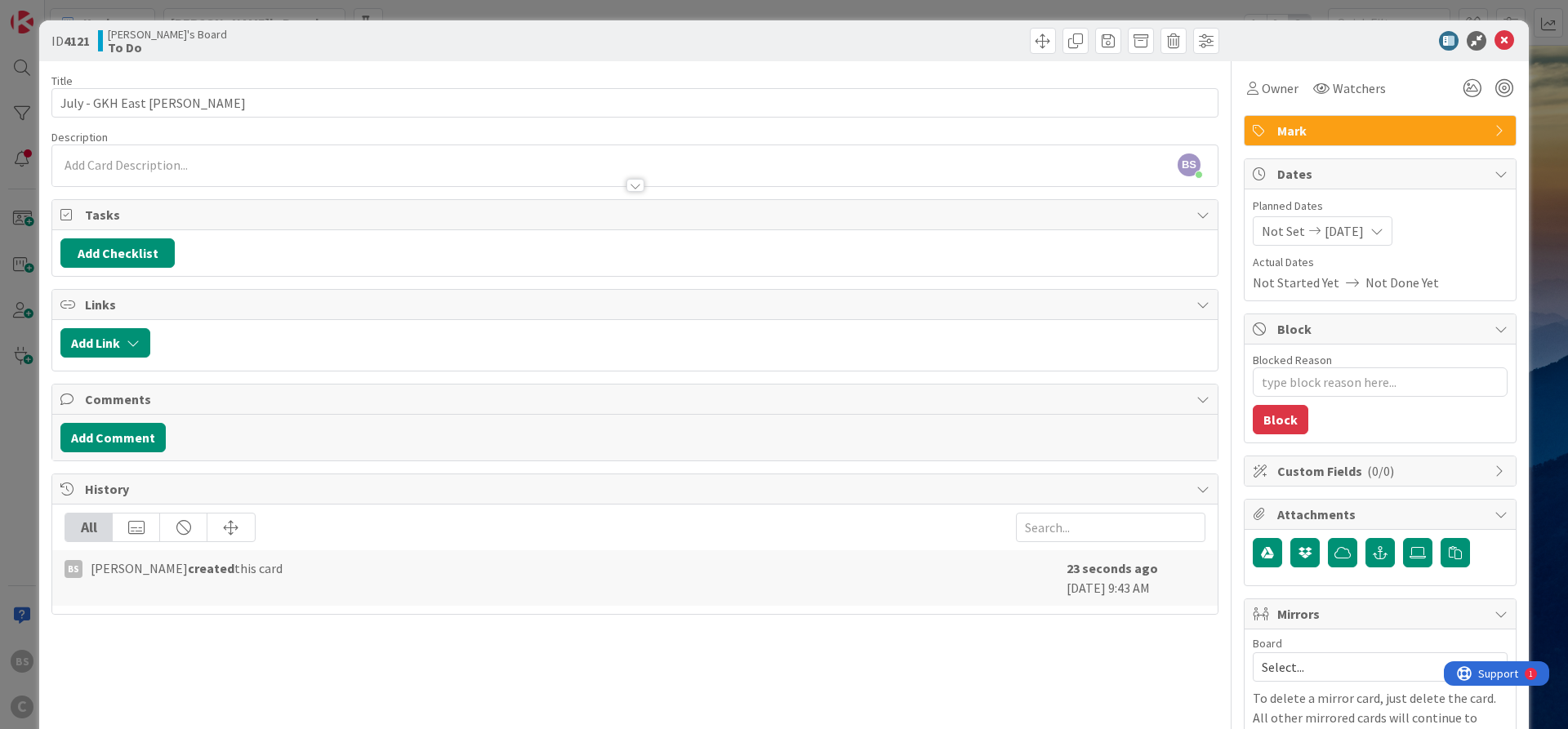
scroll to position [0, 0]
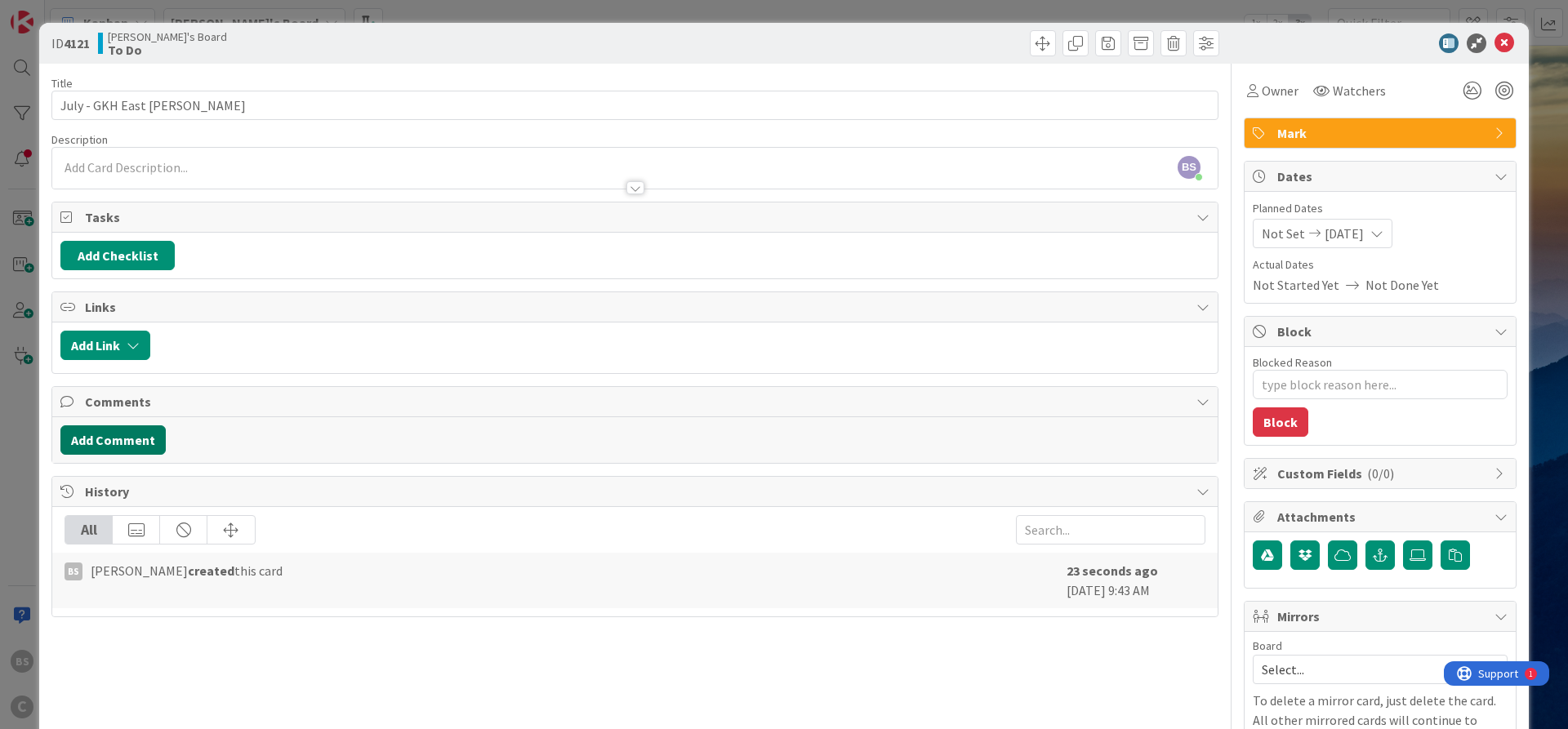
click at [124, 431] on button "Add Comment" at bounding box center [112, 440] width 105 height 30
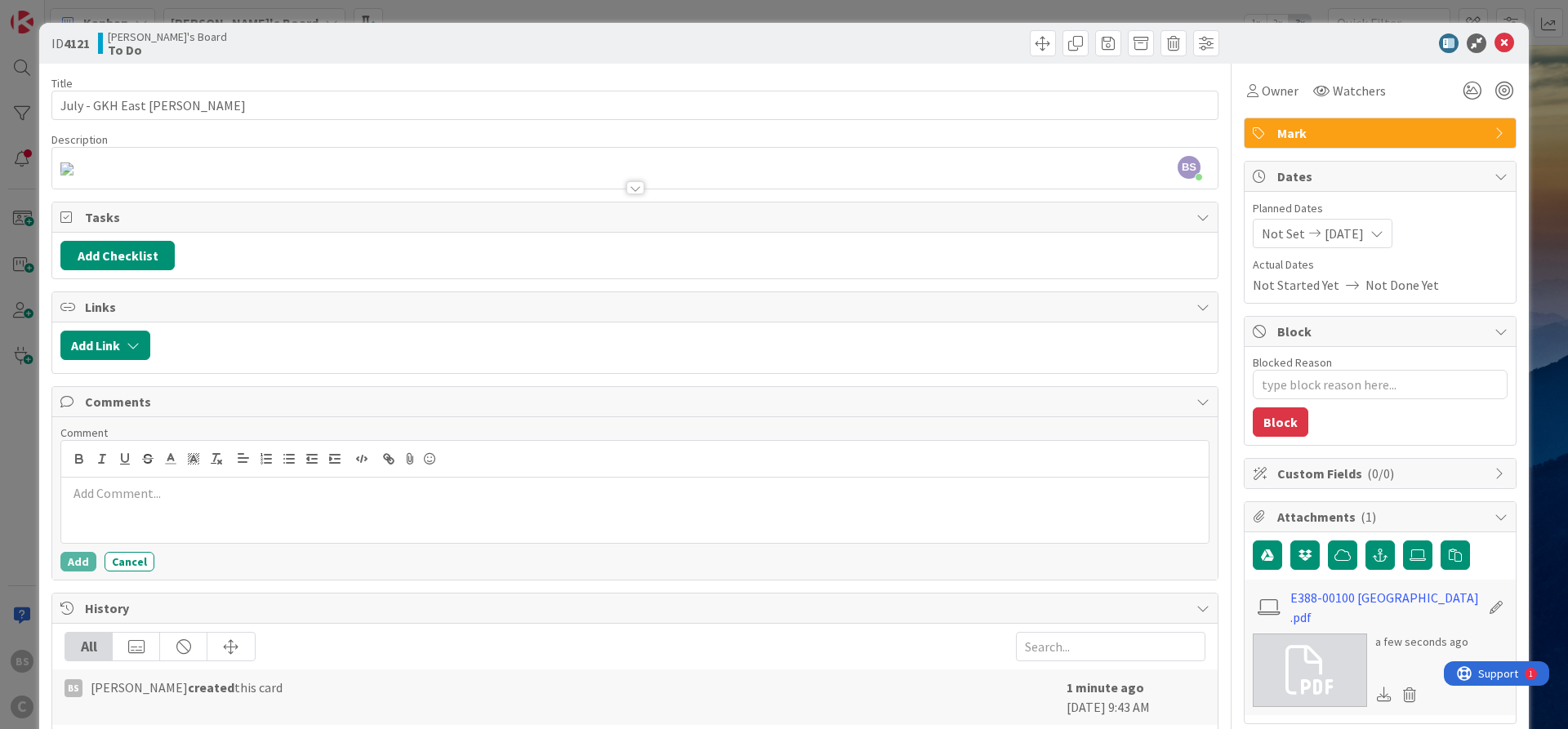
click at [635, 177] on p at bounding box center [635, 167] width 1149 height 19
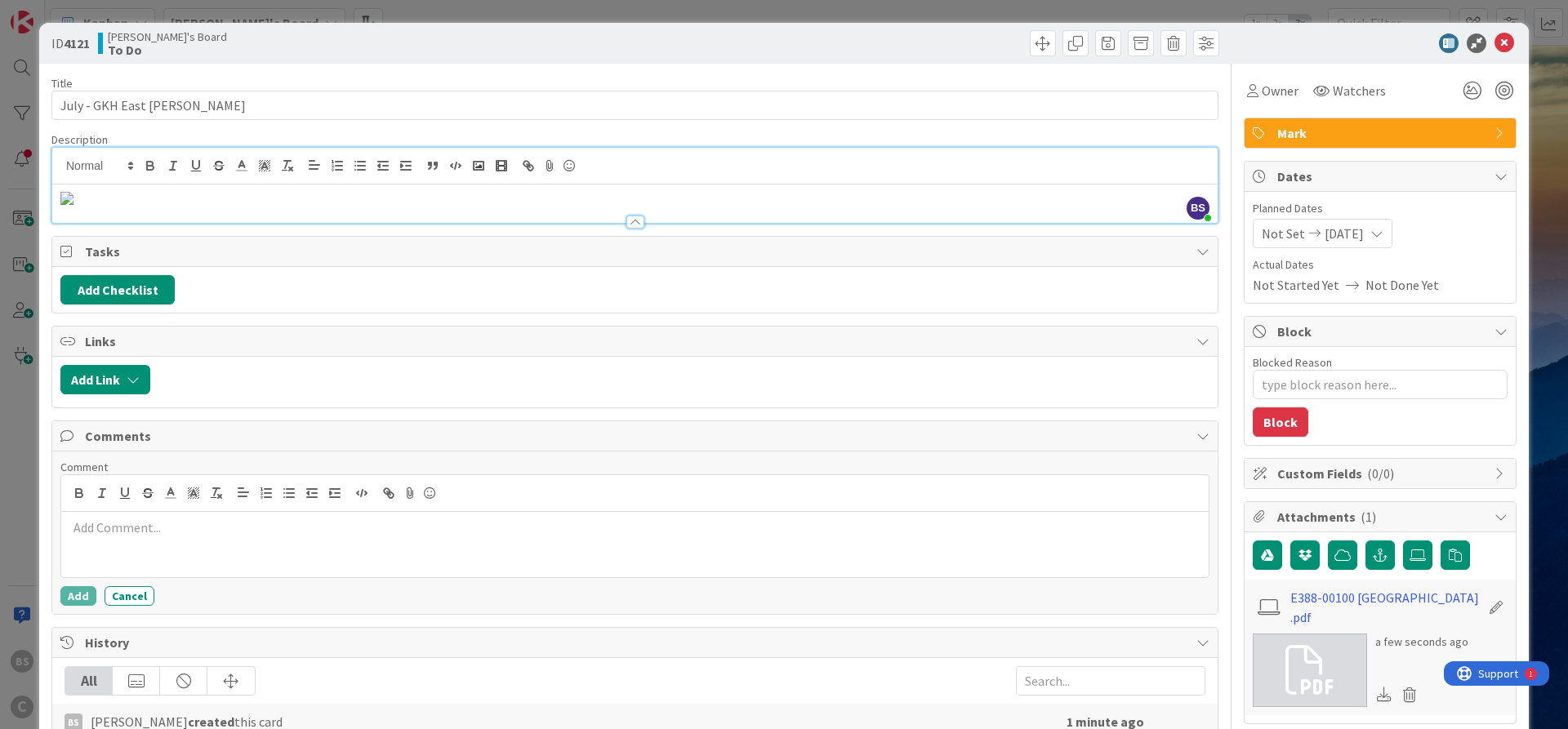
click at [70, 201] on img at bounding box center [66, 198] width 13 height 13
click at [69, 201] on img at bounding box center [66, 198] width 13 height 13
type textarea "x"
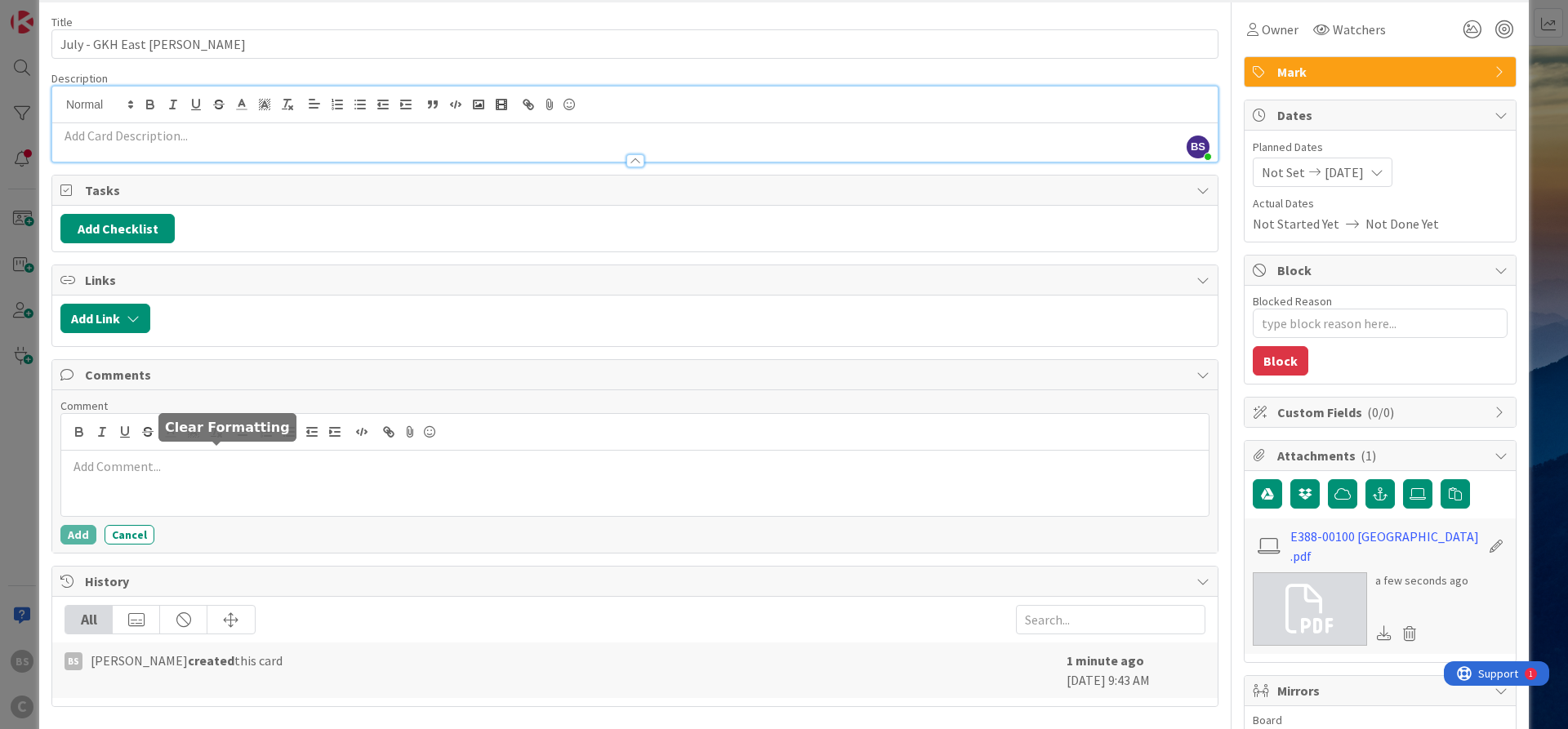
scroll to position [98, 0]
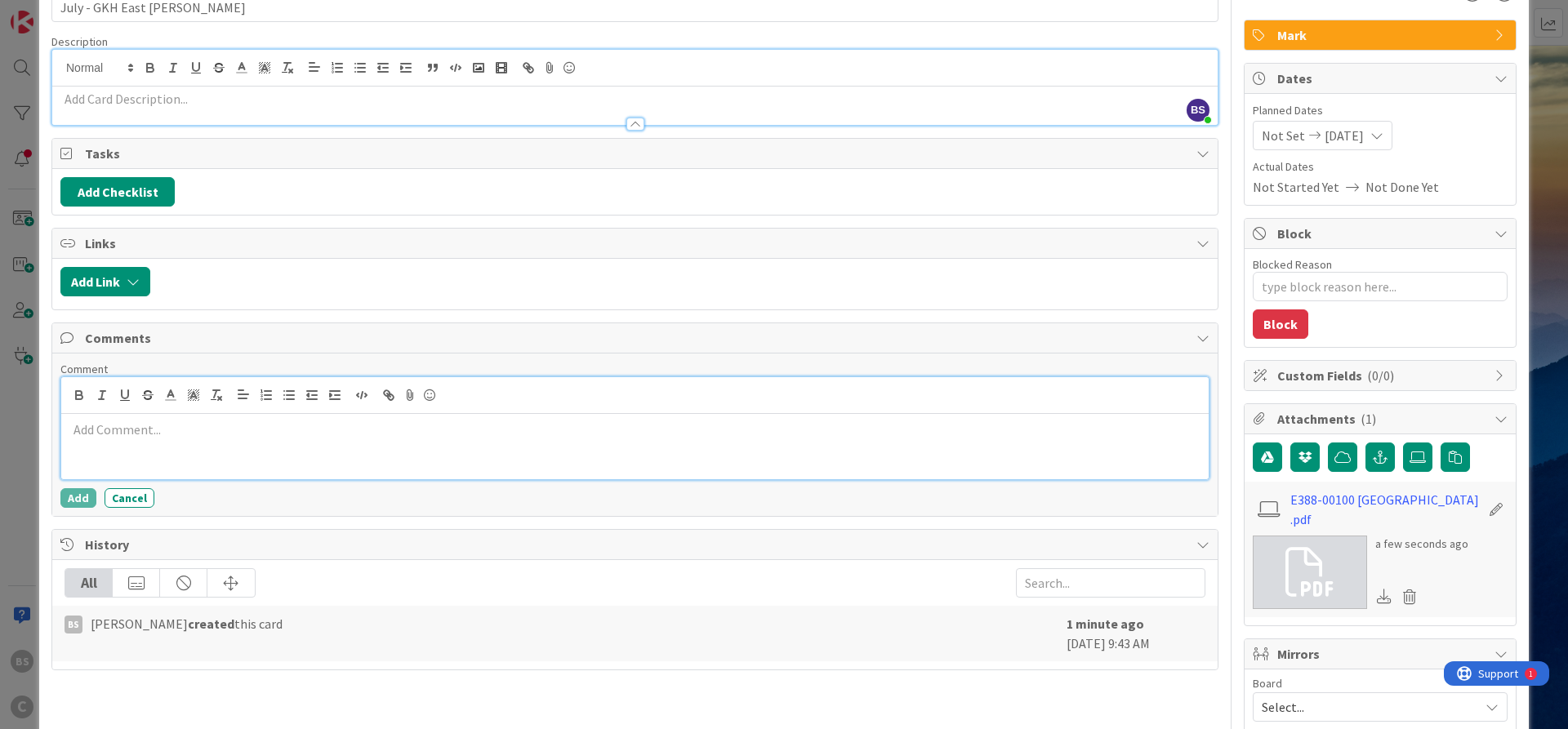
click at [183, 436] on p at bounding box center [635, 430] width 1134 height 19
click at [723, 436] on p "See ﻿ @ [PERSON_NAME] ﻿ [DATE] (9/5) regarding GKH bill for the City of [GEOGRA…" at bounding box center [635, 431] width 1134 height 22
click at [85, 491] on button "Add" at bounding box center [78, 498] width 35 height 20
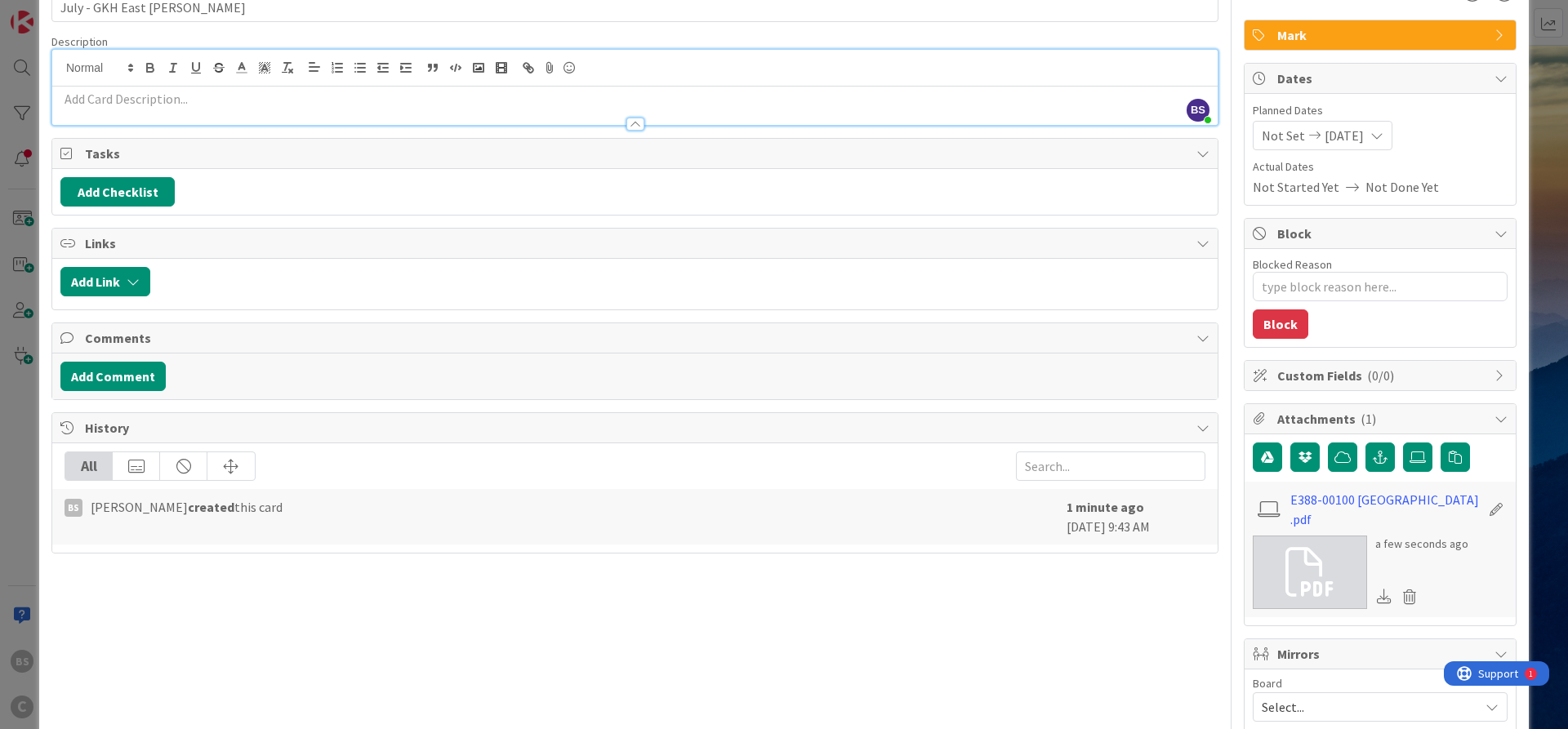
type textarea "x"
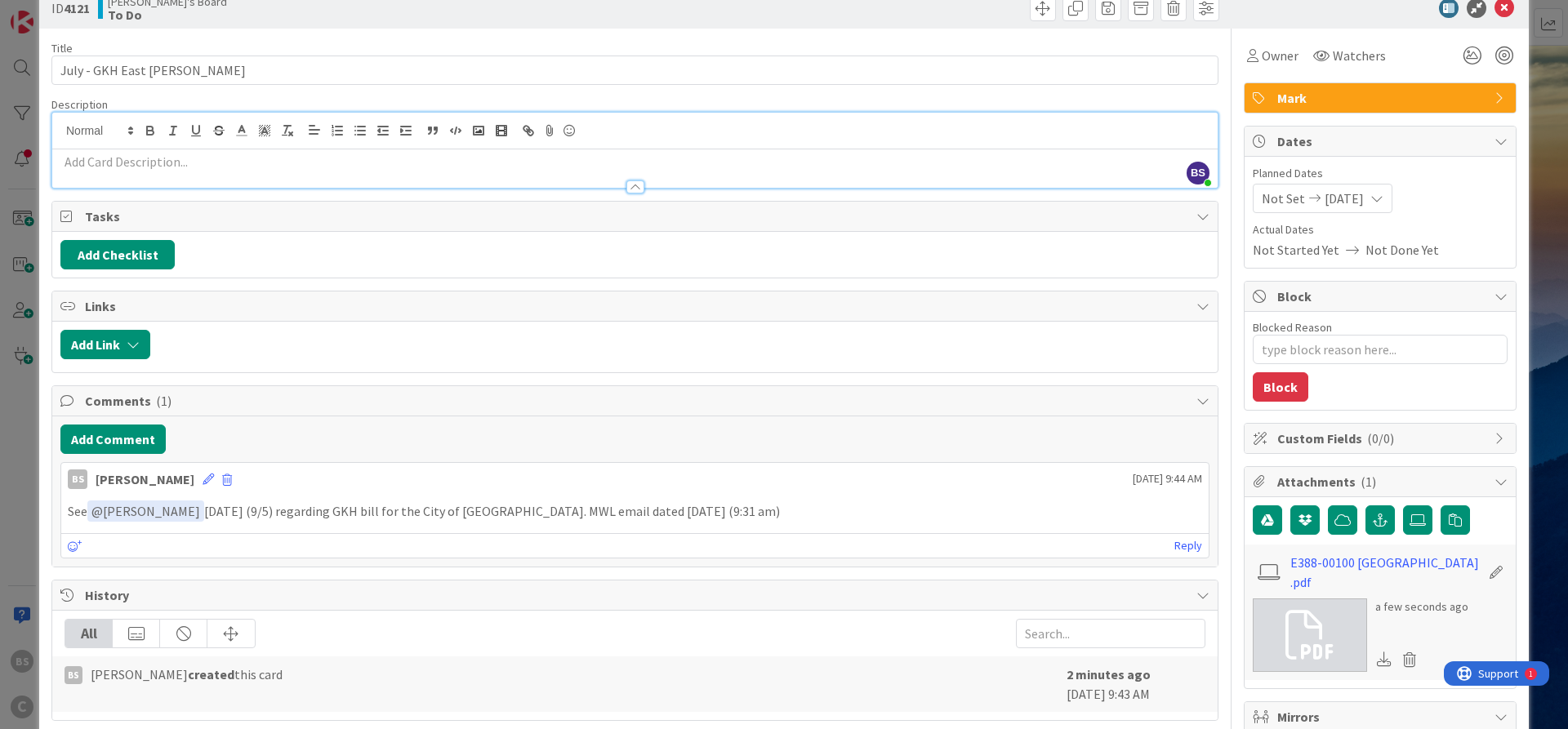
scroll to position [0, 0]
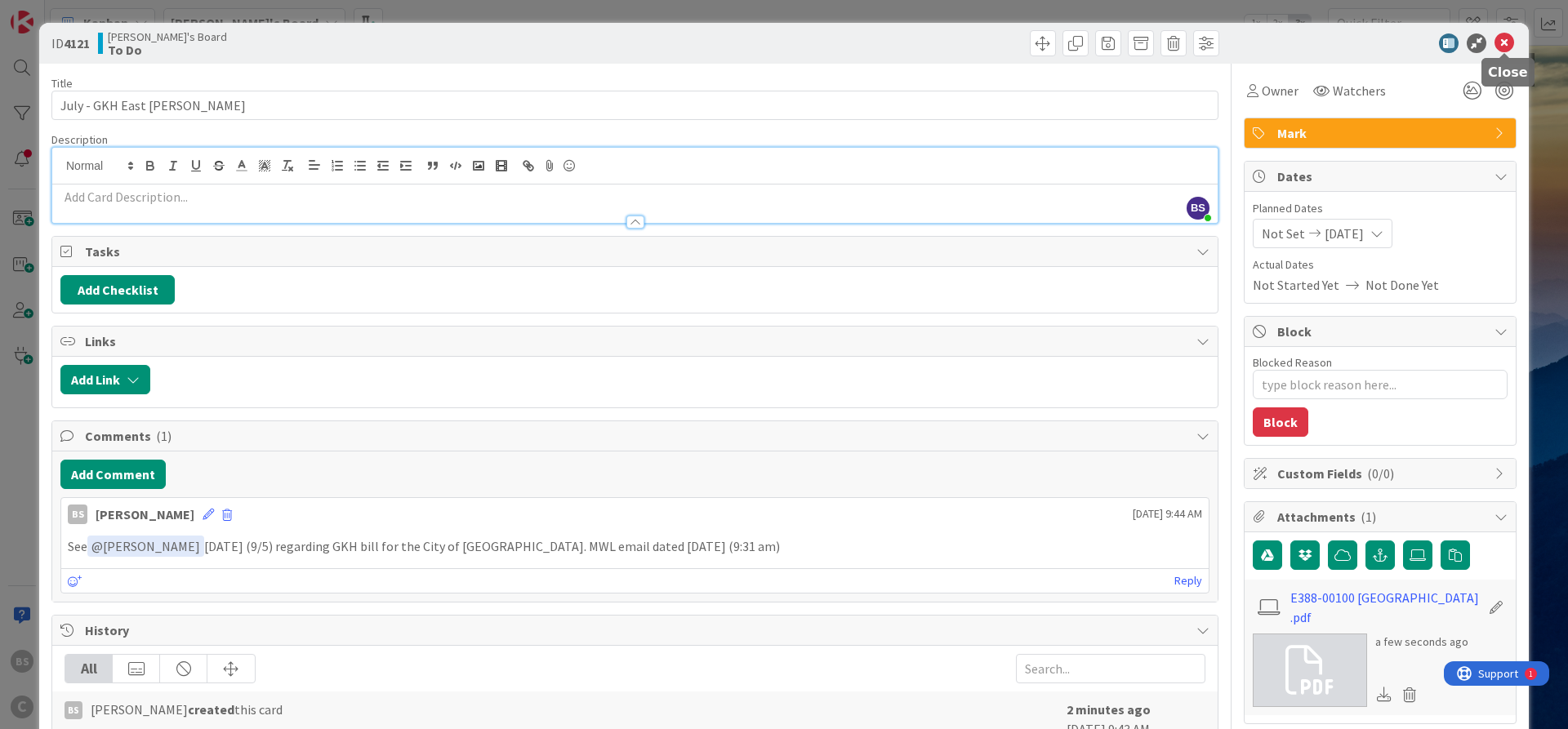
click at [1504, 44] on icon at bounding box center [1504, 43] width 20 height 20
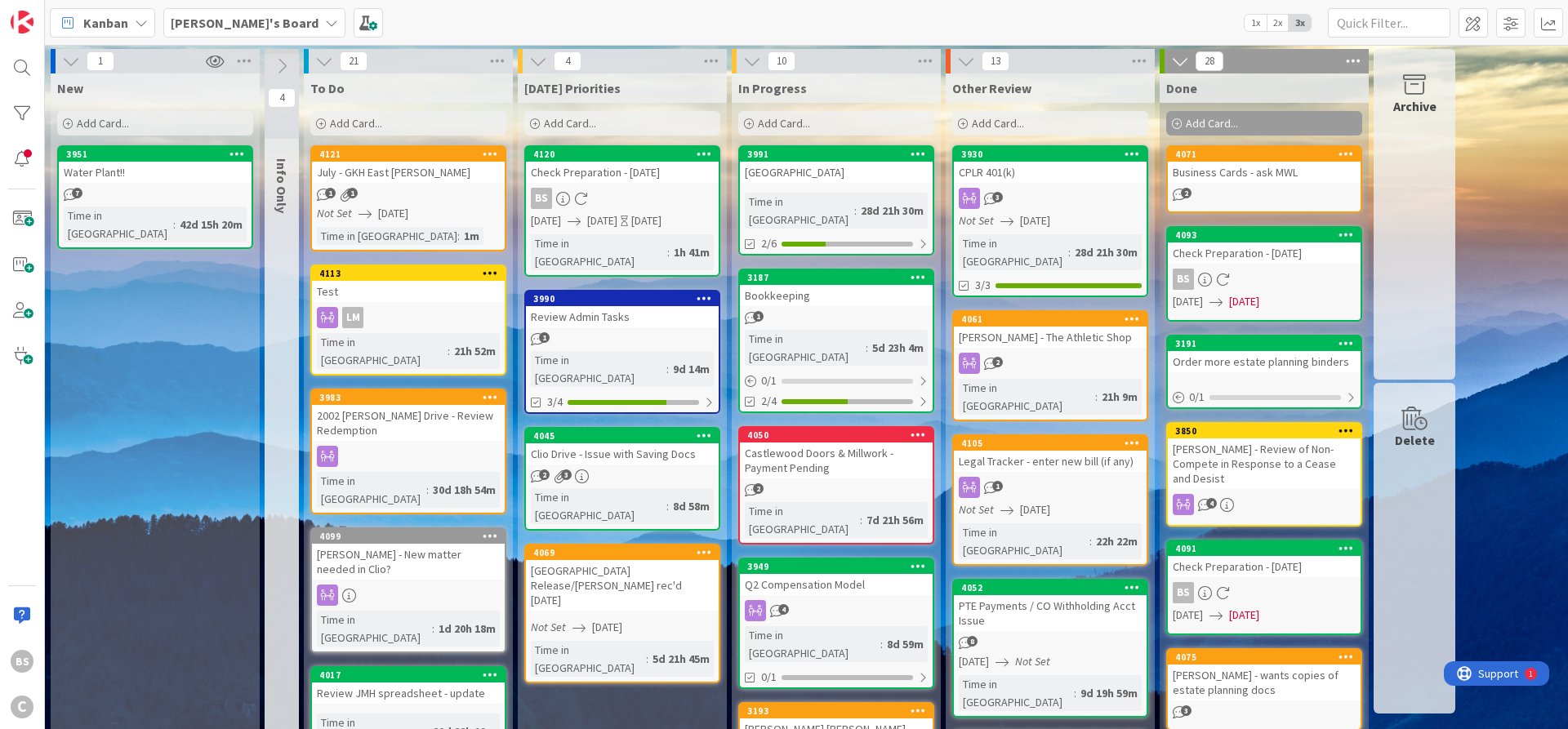
click at [244, 29] on b "[PERSON_NAME]'s Board" at bounding box center [244, 23] width 148 height 17
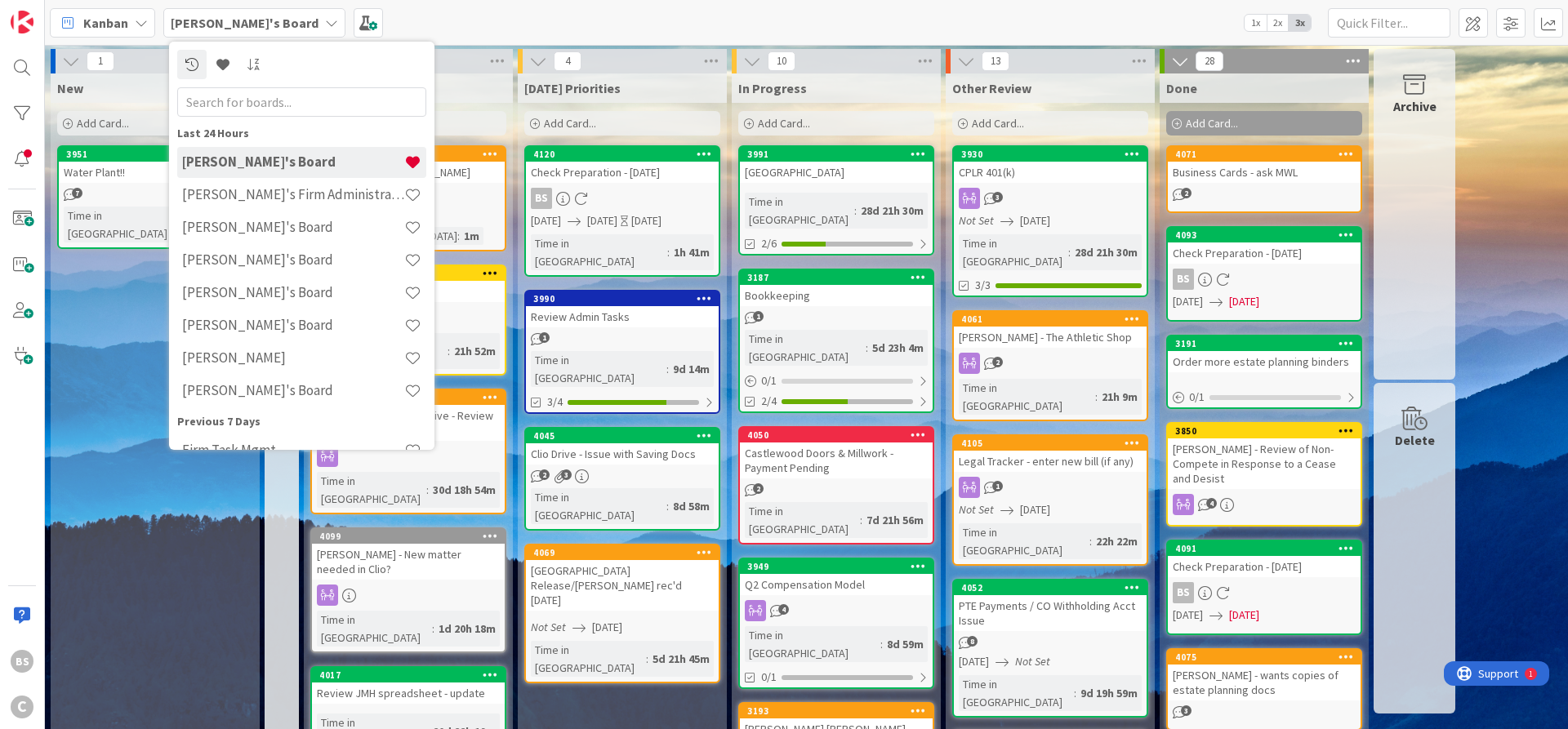
click at [442, 25] on div "[PERSON_NAME]'s Board Last 24 Hours [PERSON_NAME]'s Board [PERSON_NAME]'s Firm …" at bounding box center [807, 23] width 1524 height 45
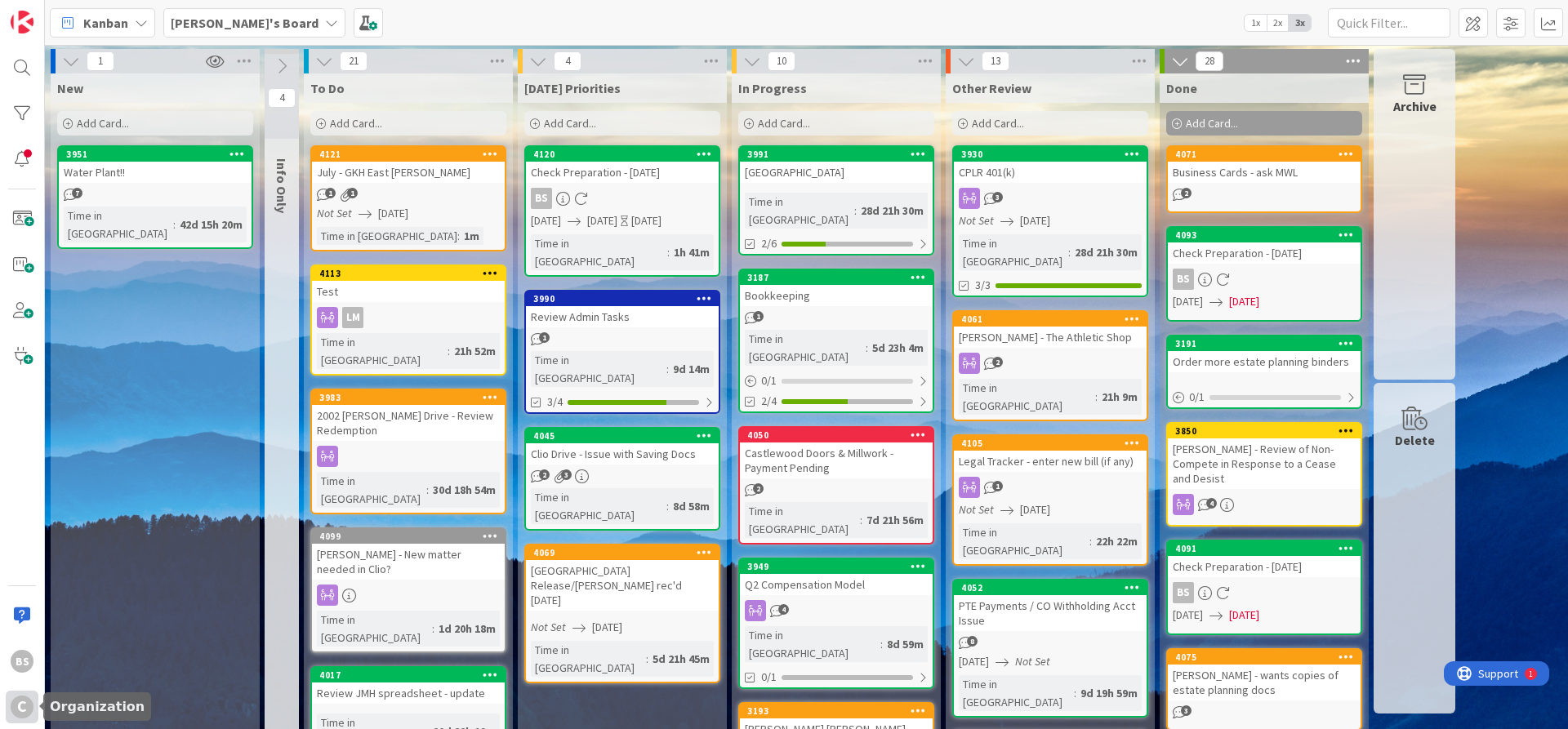
click at [18, 706] on div "C" at bounding box center [22, 706] width 23 height 23
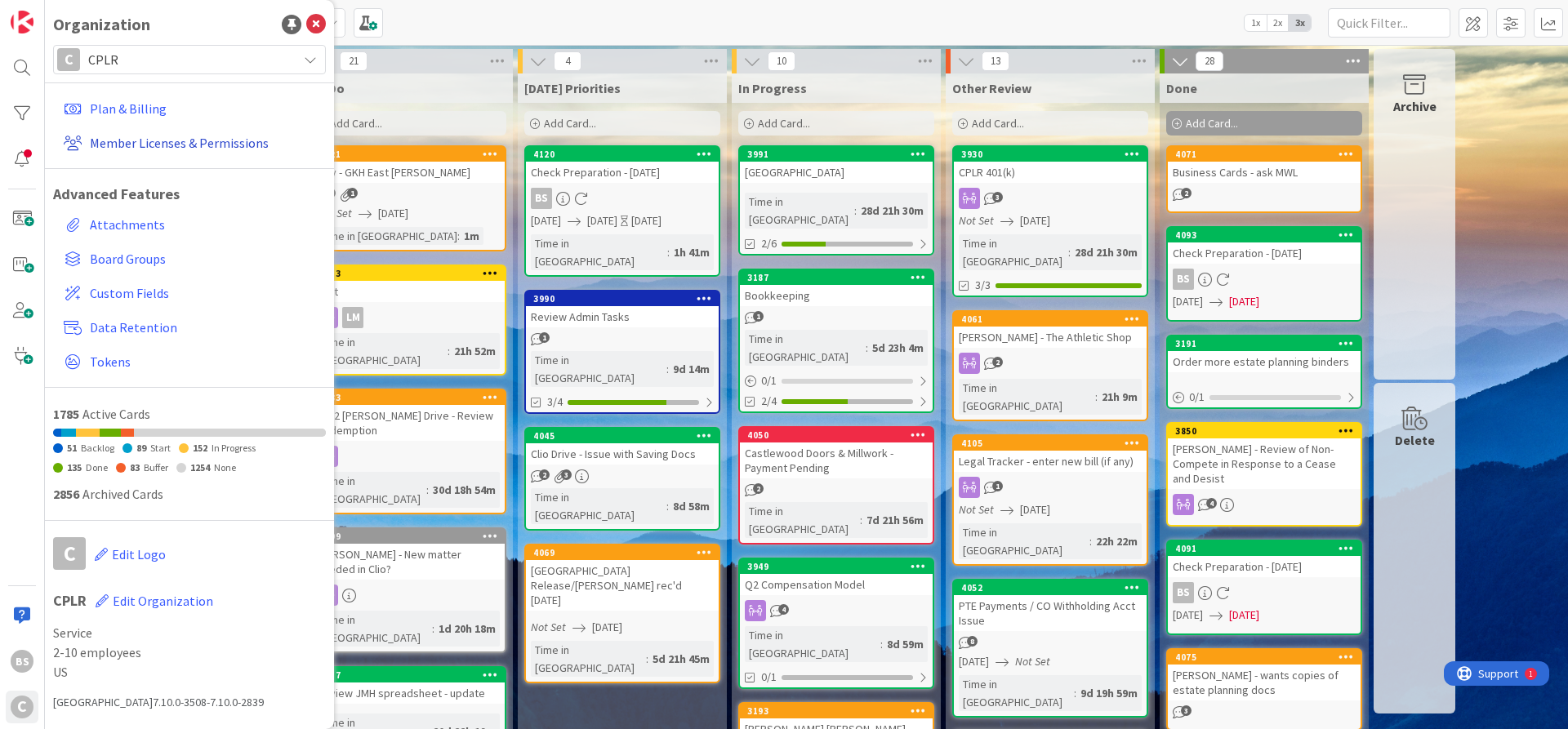
click at [181, 143] on link "Member Licenses & Permissions" at bounding box center [191, 143] width 269 height 30
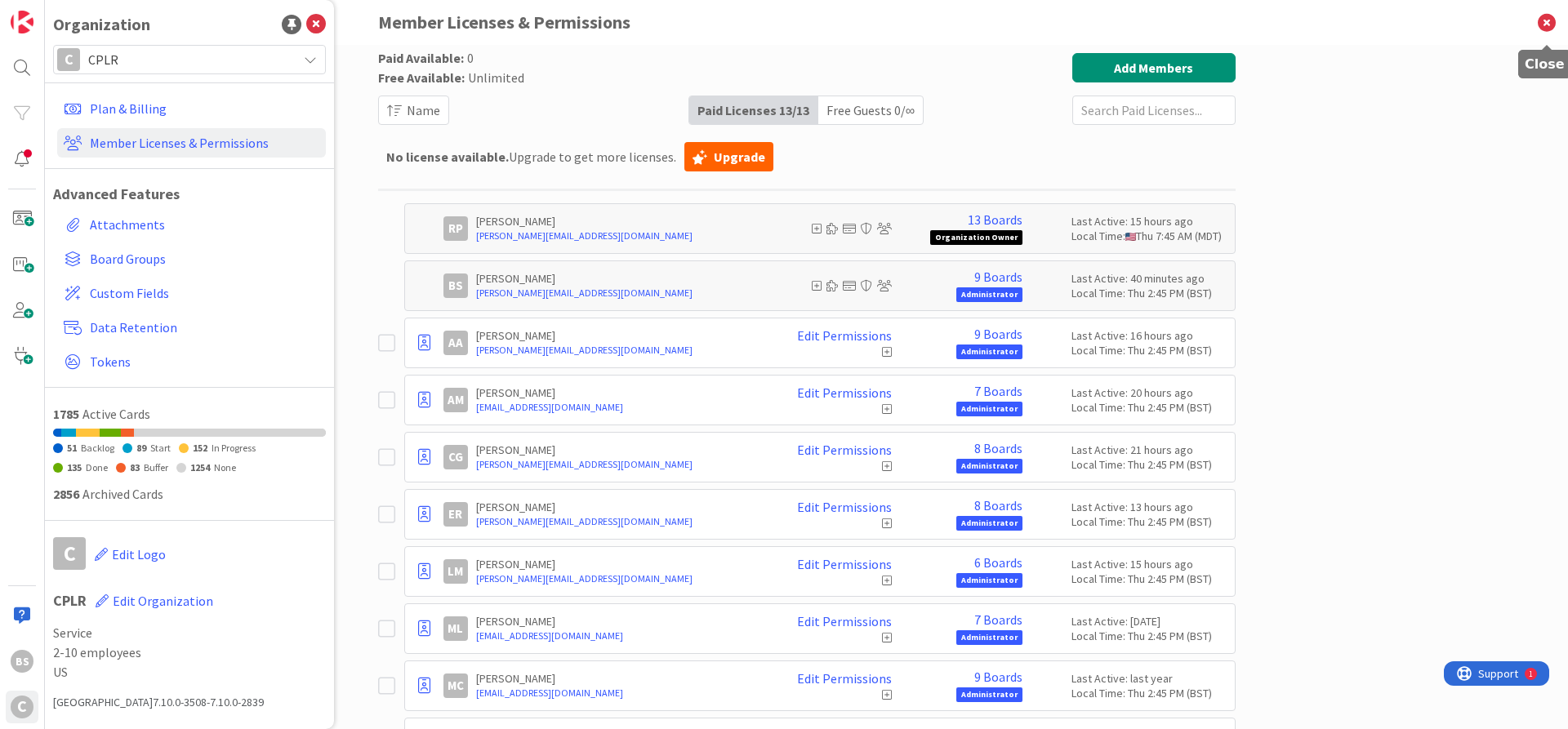
click at [1549, 22] on icon at bounding box center [1546, 23] width 42 height 45
